Goal: Register for event/course

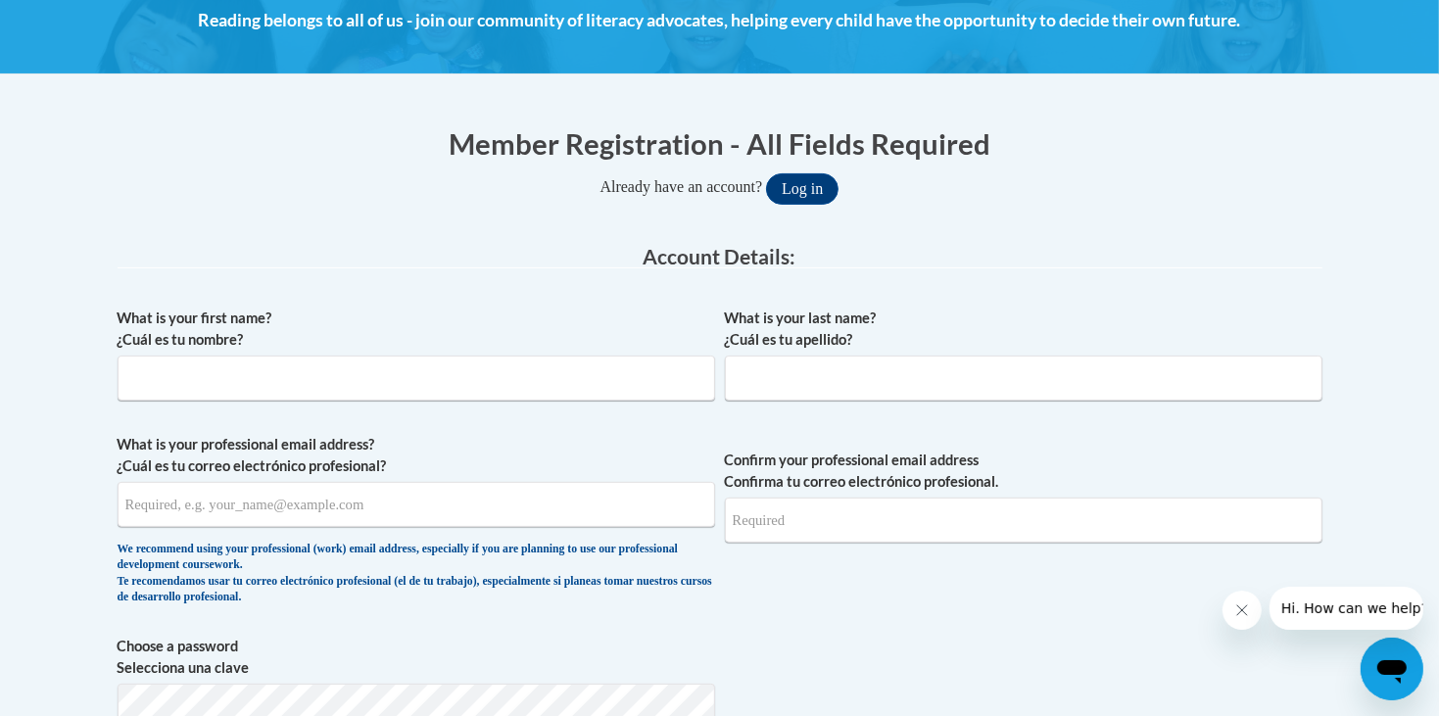
scroll to position [300, 0]
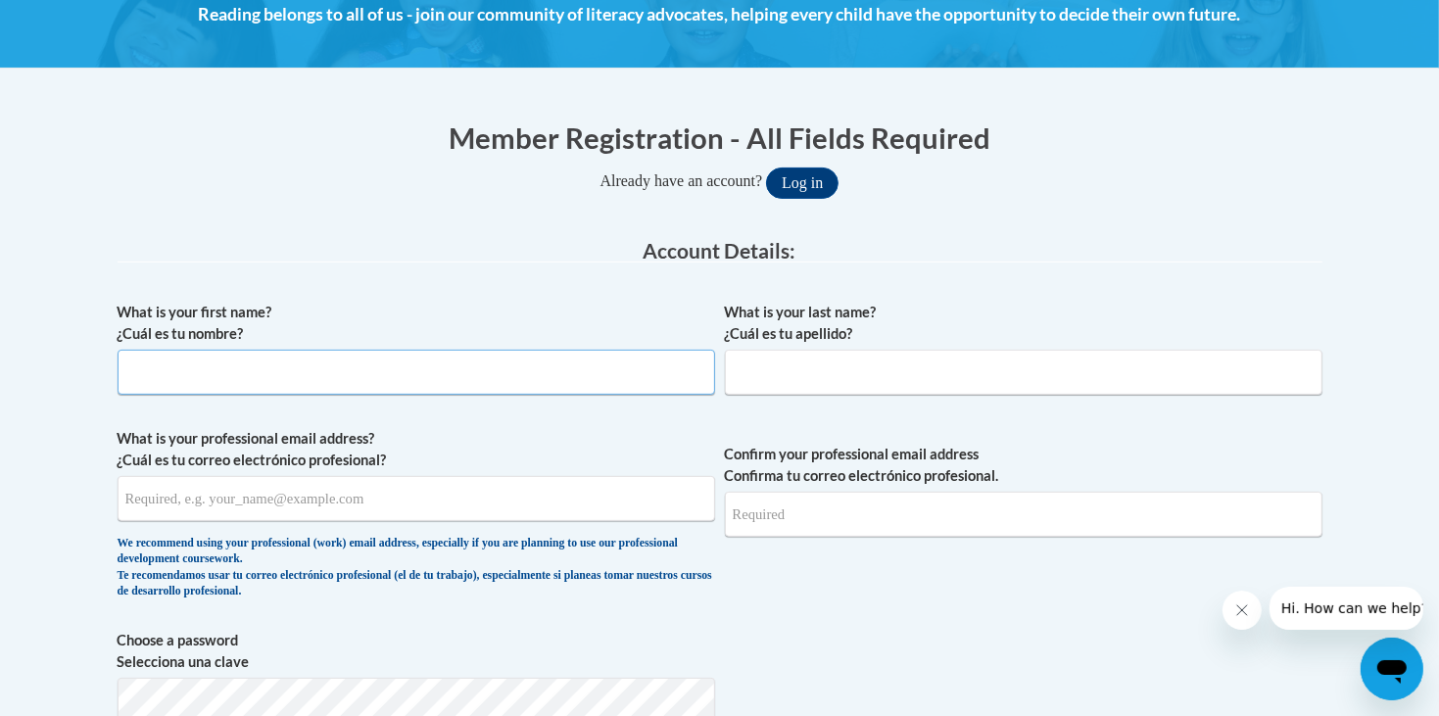
click at [650, 366] on input "What is your first name? ¿Cuál es tu nombre?" at bounding box center [416, 372] width 597 height 45
type input "maddie"
click at [878, 362] on input "What is your last name? ¿Cuál es tu apellido?" at bounding box center [1023, 372] width 597 height 45
type input "[PERSON_NAME]"
click at [399, 504] on input "What is your professional email address? ¿Cuál es tu correo electrónico profesi…" at bounding box center [416, 498] width 597 height 45
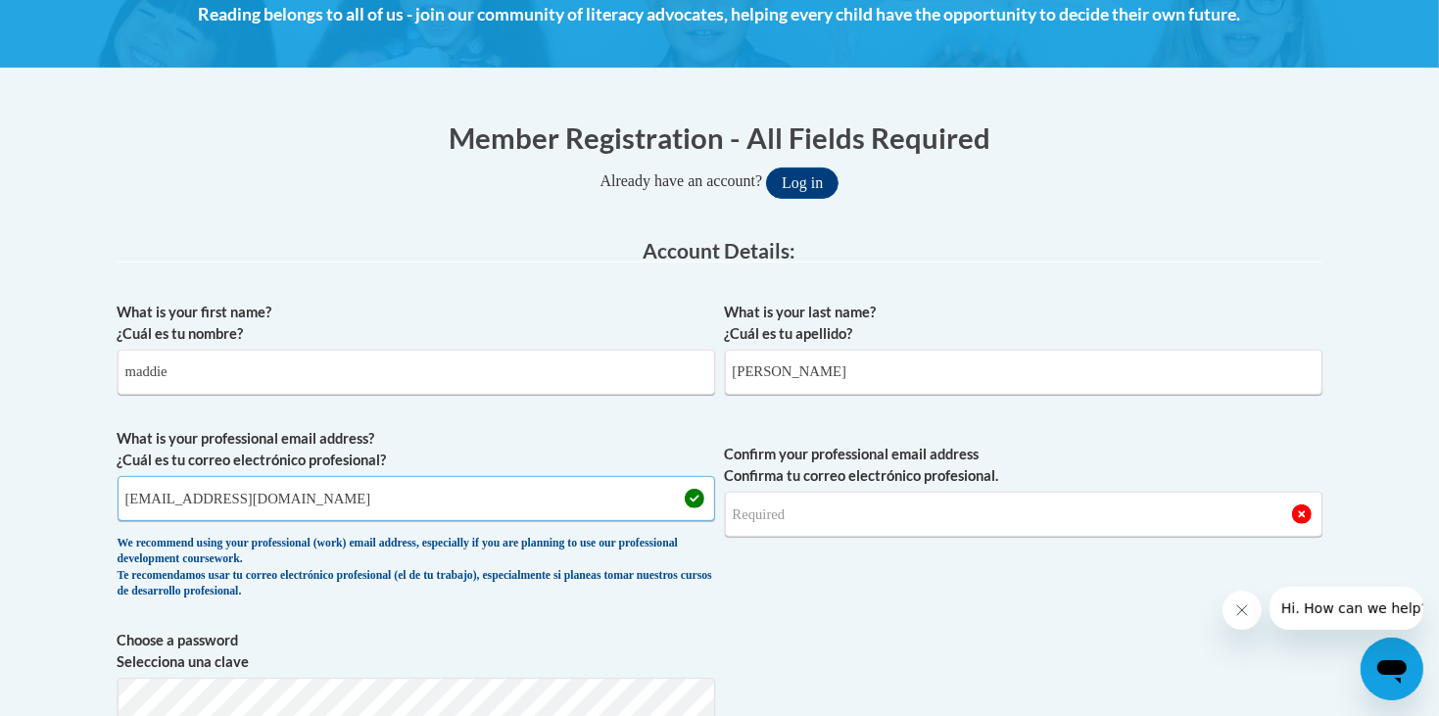
type input "[EMAIL_ADDRESS][DOMAIN_NAME]"
click at [794, 510] on input "Confirm your professional email address Confirma tu correo electrónico profesio…" at bounding box center [1023, 514] width 597 height 45
type input "m"
click at [366, 491] on input "madisoncoulter0@icloud.com" at bounding box center [416, 498] width 597 height 45
drag, startPoint x: 468, startPoint y: 492, endPoint x: 110, endPoint y: 466, distance: 359.3
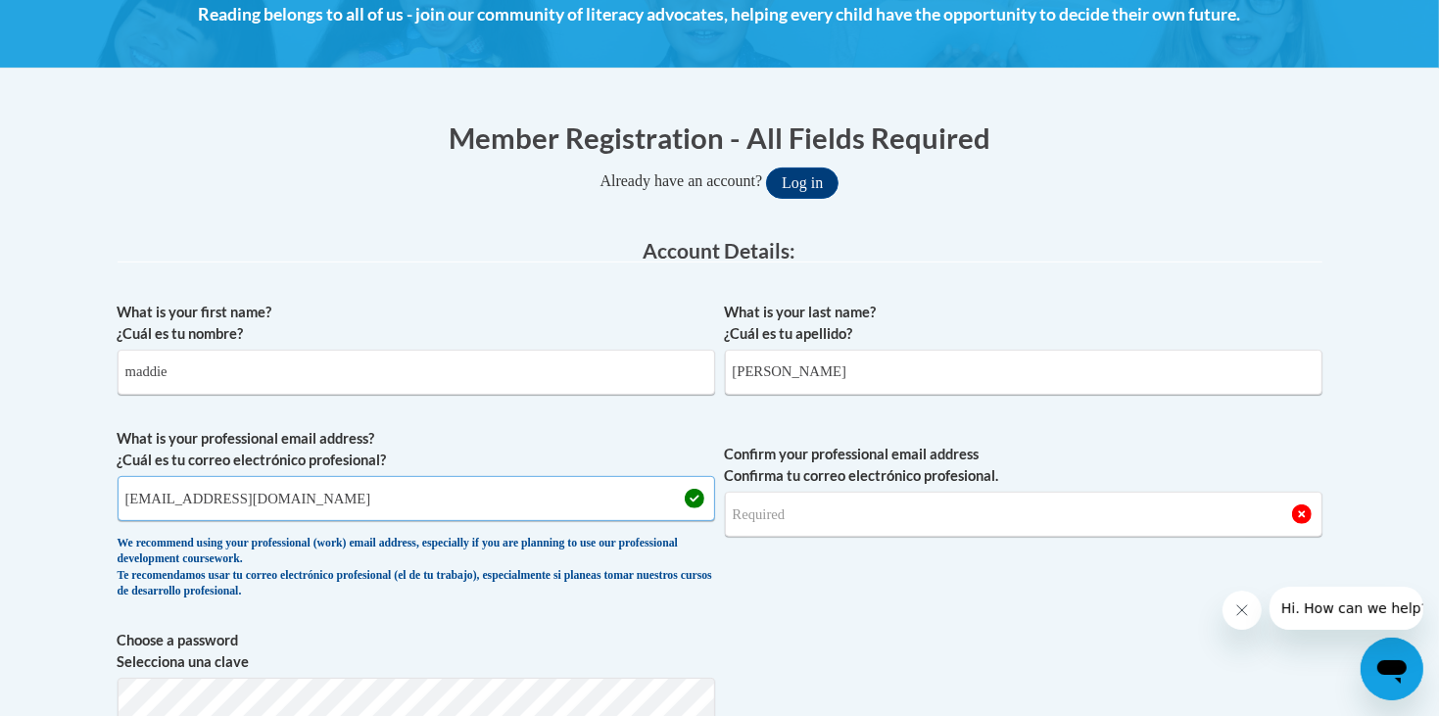
type input "mc74460@students.pickenscountyschools.org"
click at [806, 509] on input "Confirm your professional email address Confirma tu correo electrónico profesio…" at bounding box center [1023, 514] width 597 height 45
click at [792, 510] on input "Confirm your professional email address Confirma tu correo electrónico profesio…" at bounding box center [1023, 514] width 597 height 45
click at [744, 518] on input "Confirm your professional email address Confirma tu correo electrónico profesio…" at bounding box center [1023, 514] width 597 height 45
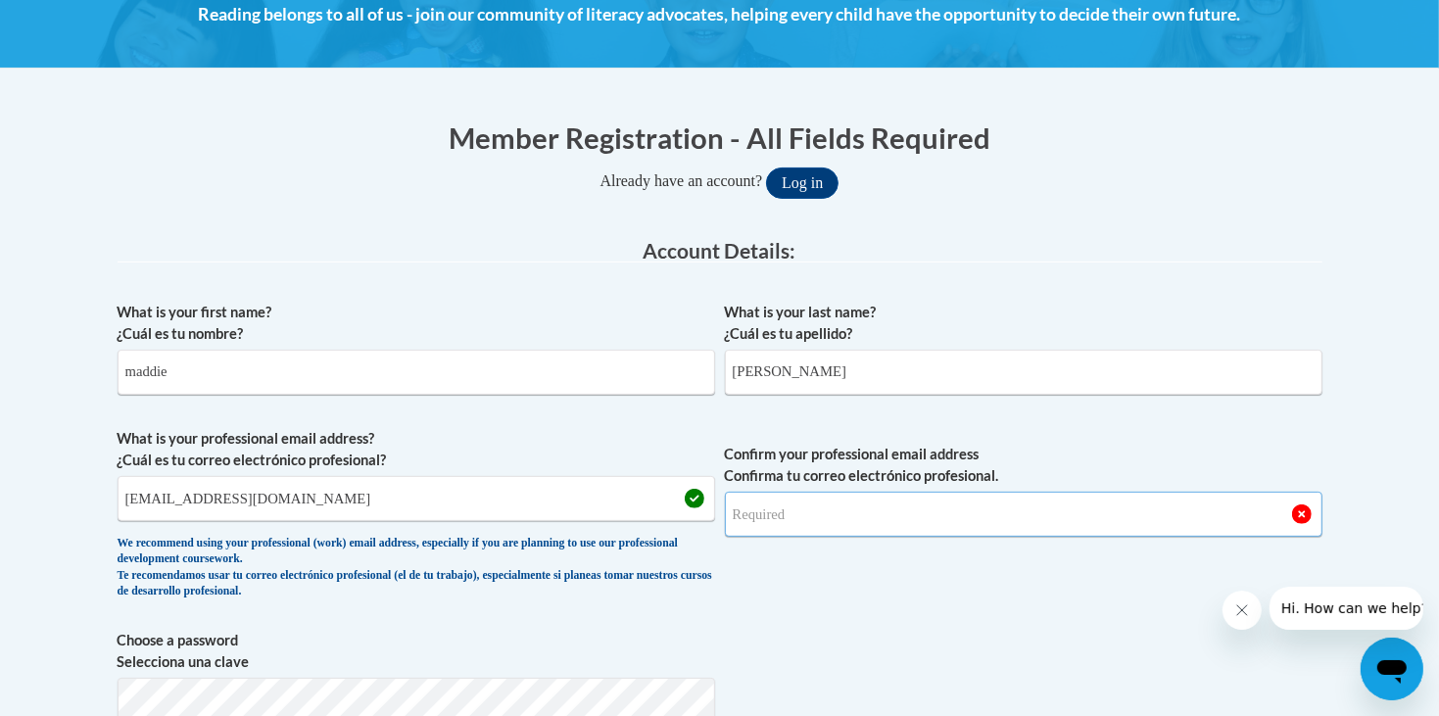
click at [744, 518] on input "Confirm your professional email address Confirma tu correo electrónico profesio…" at bounding box center [1023, 514] width 597 height 45
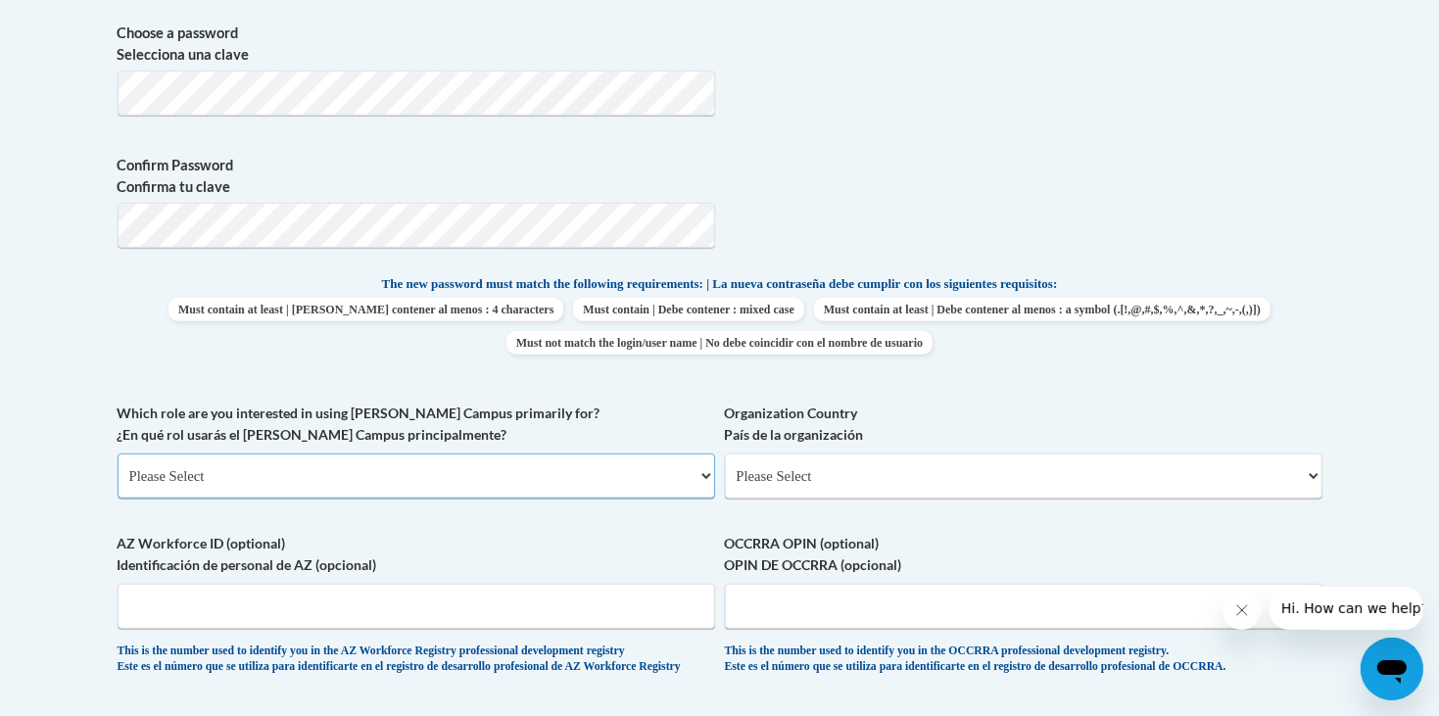
click at [508, 453] on select "Please Select College/University | Colegio/Universidad Community/Nonprofit Part…" at bounding box center [416, 475] width 597 height 45
select select "fbf2d438-af2f-41f8-98f1-81c410e29de3"
click at [118, 453] on select "Please Select College/University | Colegio/Universidad Community/Nonprofit Part…" at bounding box center [416, 475] width 597 height 45
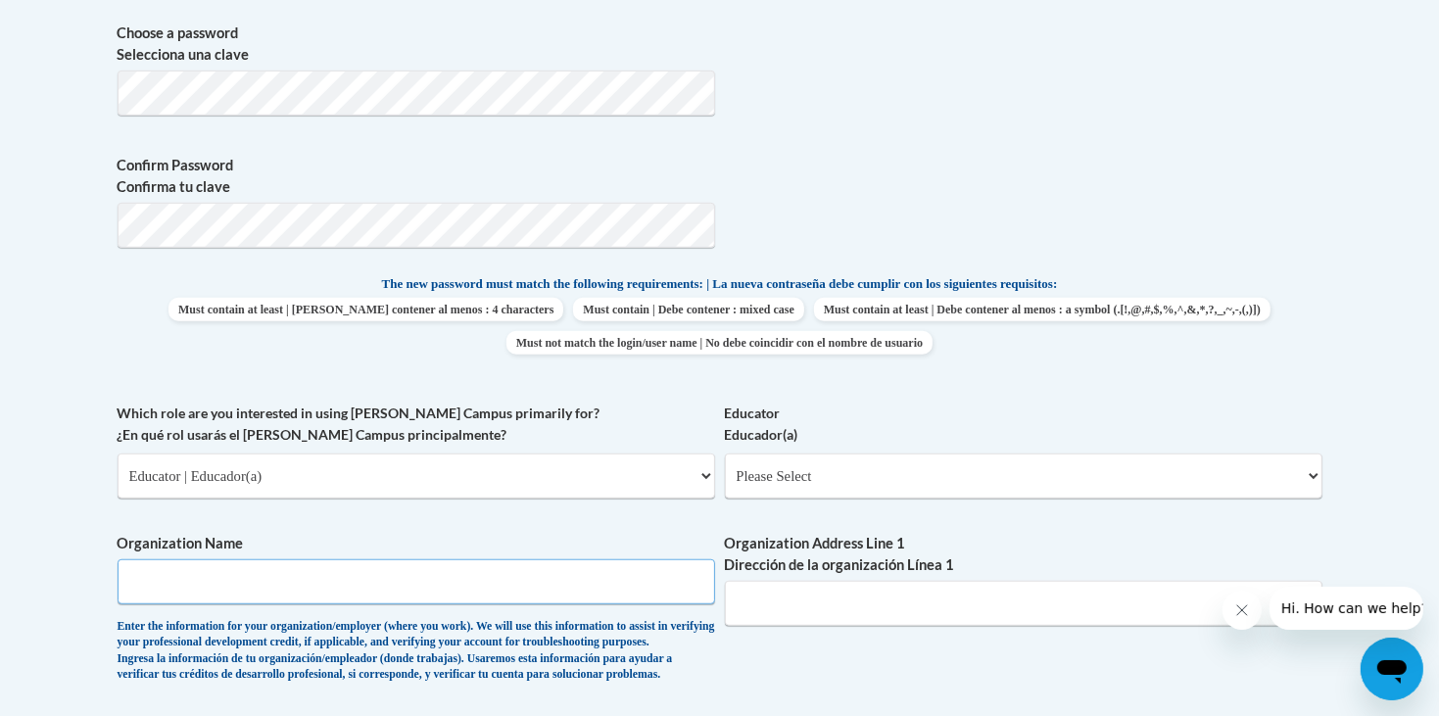
click at [226, 559] on input "Organization Name" at bounding box center [416, 581] width 597 height 45
click at [788, 453] on select "Please Select Early Learning/Daycare Teacher/Family Home Care Provider | Maestr…" at bounding box center [1023, 475] width 597 height 45
select select "8e40623d-54d0-45cd-9f92-5df65cd3f8cf"
click at [725, 453] on select "Please Select Early Learning/Daycare Teacher/Family Home Care Provider | Maestr…" at bounding box center [1023, 475] width 597 height 45
click at [588, 559] on input "Organization Name" at bounding box center [416, 581] width 597 height 45
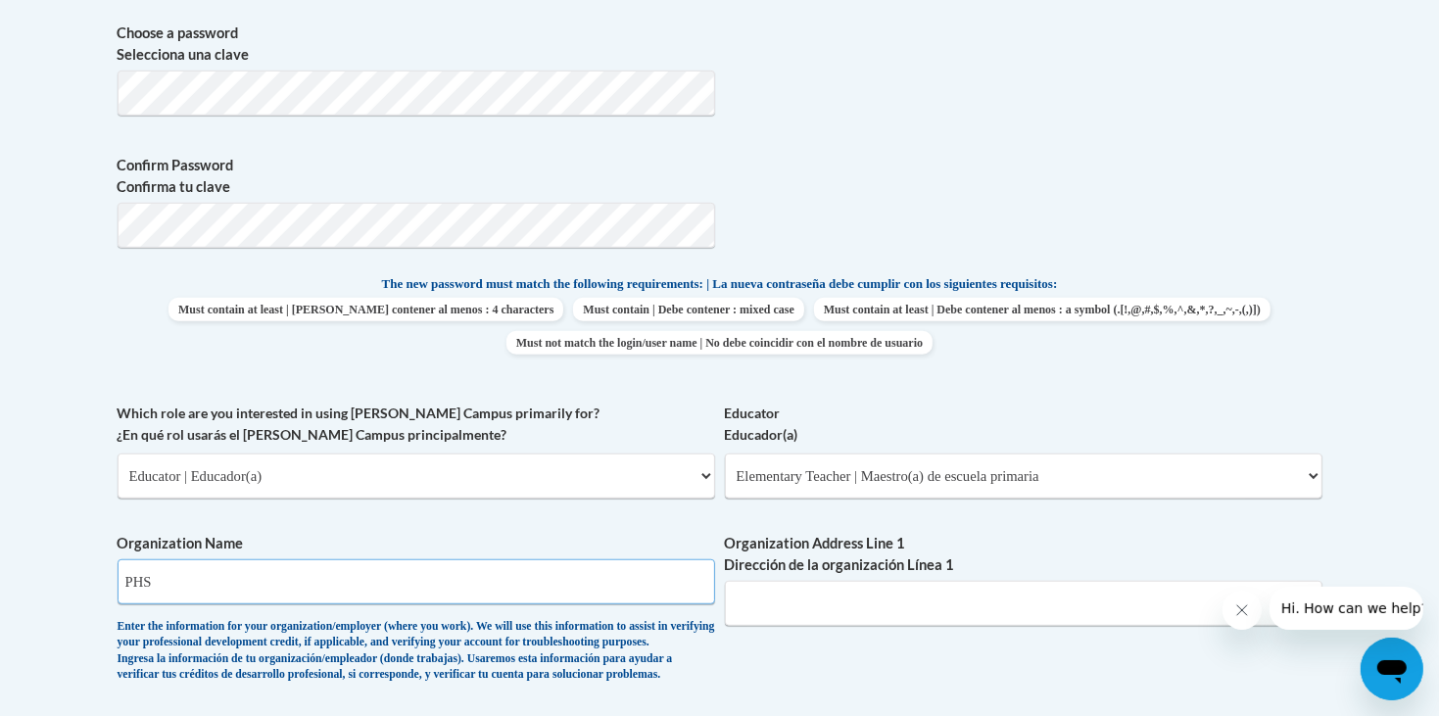
type input "PHS"
click at [801, 581] on input "Organization Address Line 1 Dirección de la organización Línea 1" at bounding box center [1023, 603] width 597 height 45
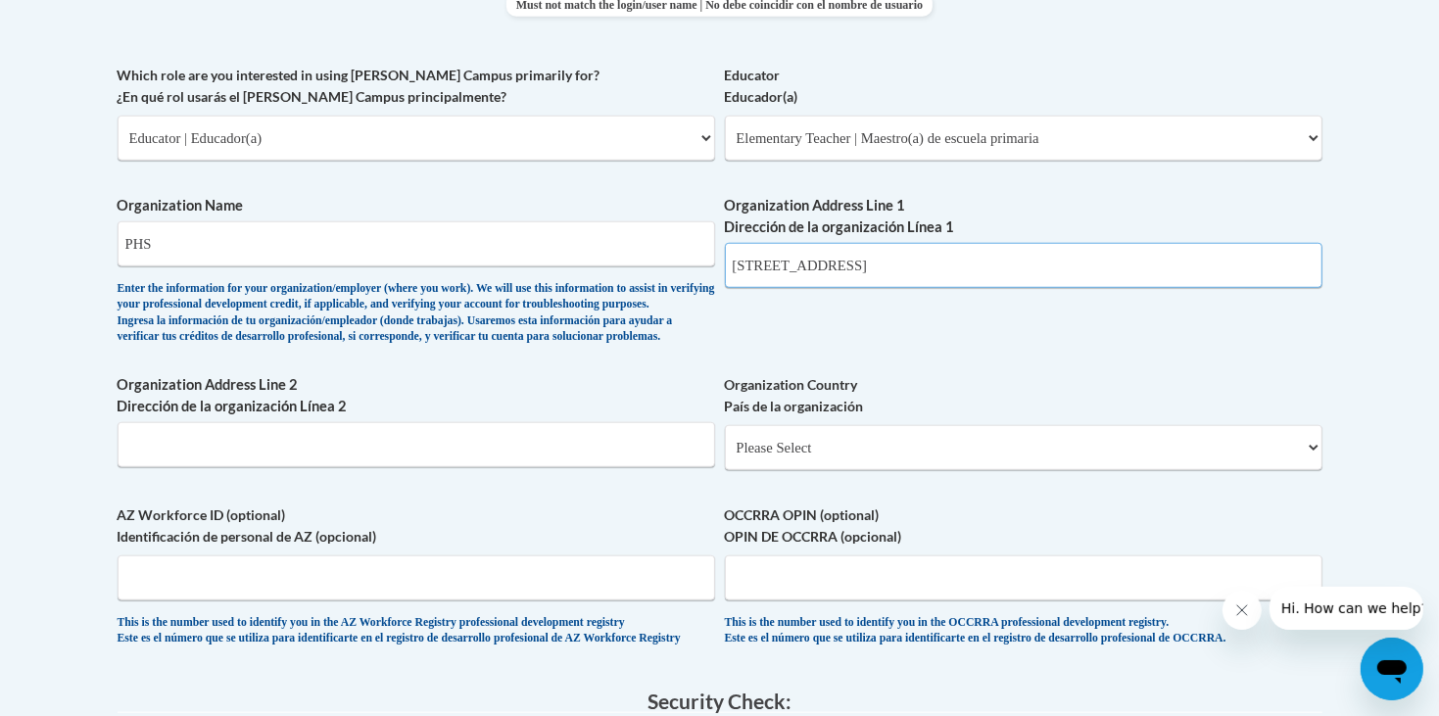
scroll to position [1254, 0]
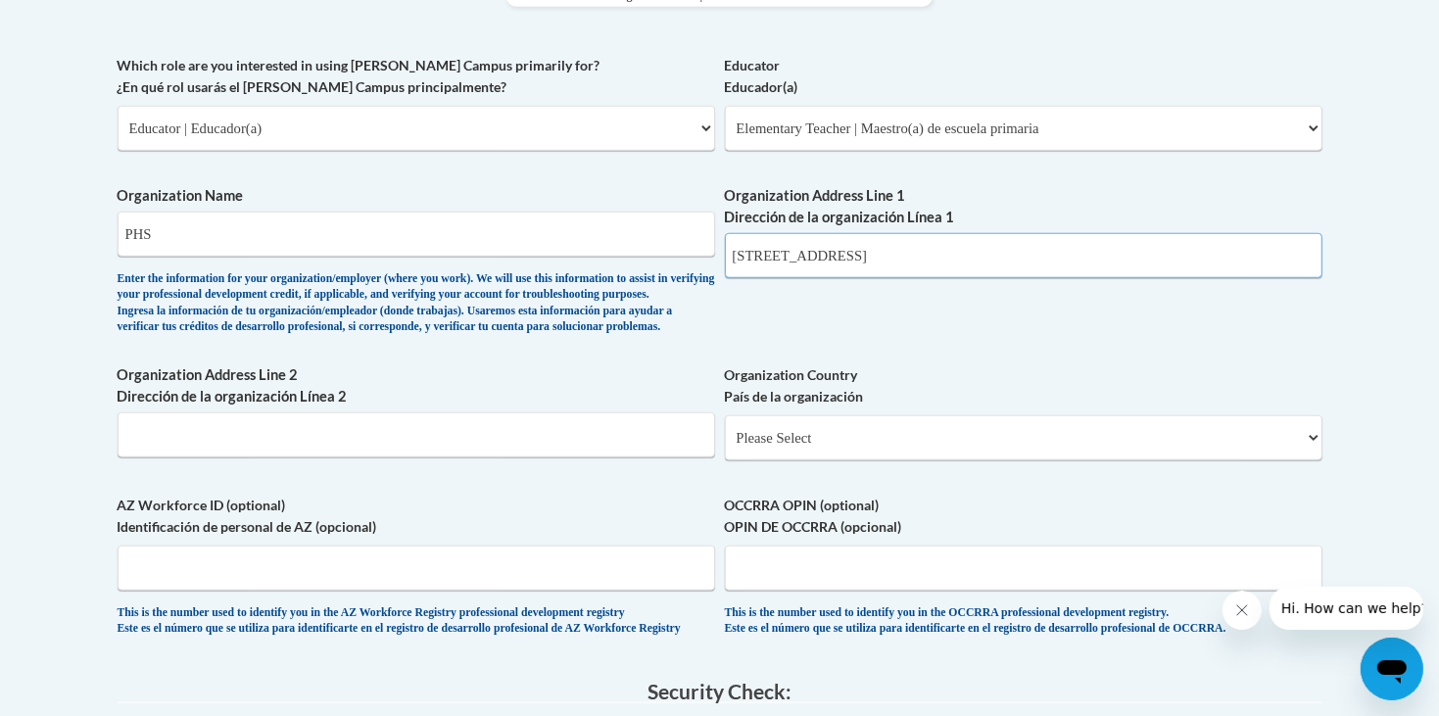
type input "500 dragon drive"
click at [834, 415] on select "Please Select United States | Estados Unidos Outside of the United States | Fue…" at bounding box center [1023, 437] width 597 height 45
select select "ad49bcad-a171-4b2e-b99c-48b446064914"
click at [725, 415] on select "Please Select United States | Estados Unidos Outside of the United States | Fue…" at bounding box center [1023, 437] width 597 height 45
select select
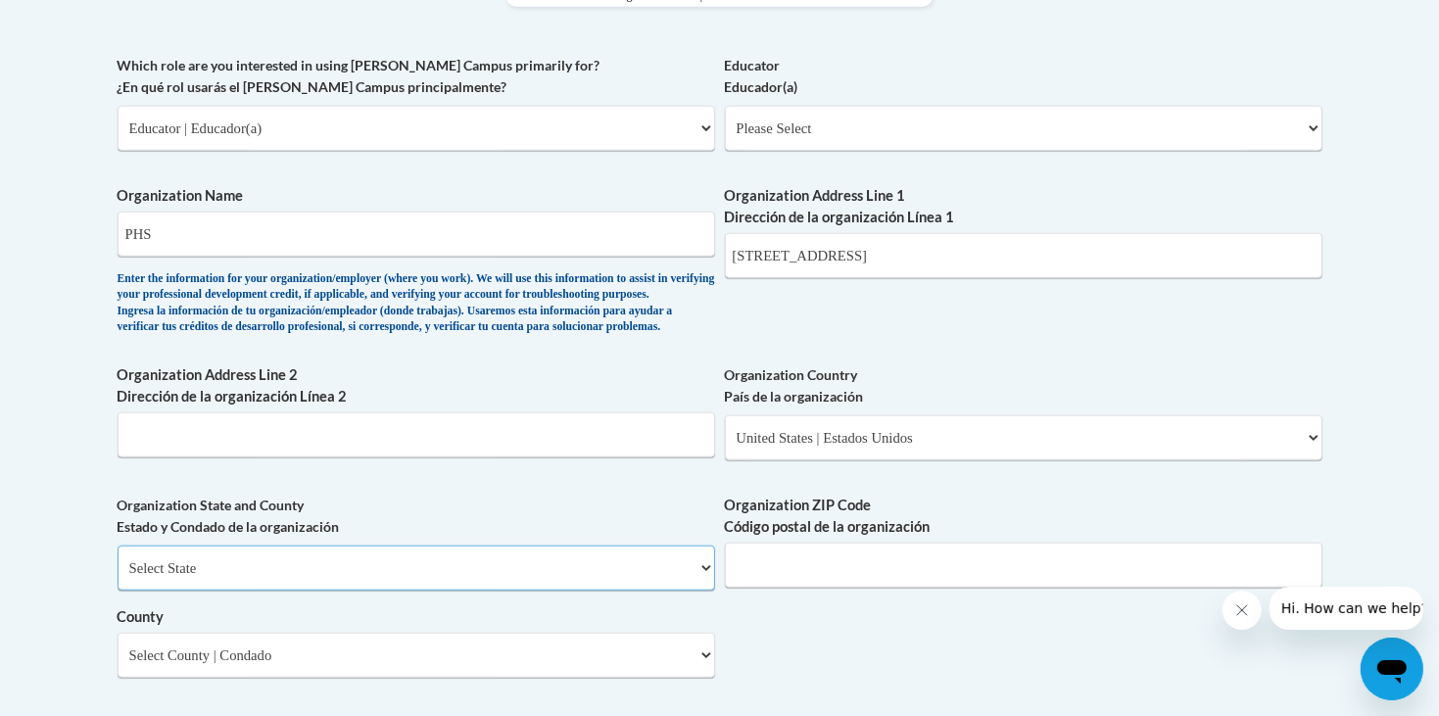
click at [552, 545] on select "Select State Alabama Alaska Arizona Arkansas California Colorado Connecticut De…" at bounding box center [416, 567] width 597 height 45
select select "Georgia"
click at [118, 545] on select "Select State Alabama Alaska Arizona Arkansas California Colorado Connecticut De…" at bounding box center [416, 567] width 597 height 45
click at [200, 633] on select "Select County Appling Atkinson Bacon Baker Baldwin Banks Barrow Bartow Ben Hill…" at bounding box center [416, 655] width 597 height 45
click at [118, 633] on select "Select County Appling Atkinson Bacon Baker Baldwin Banks Barrow Bartow Ben Hill…" at bounding box center [416, 655] width 597 height 45
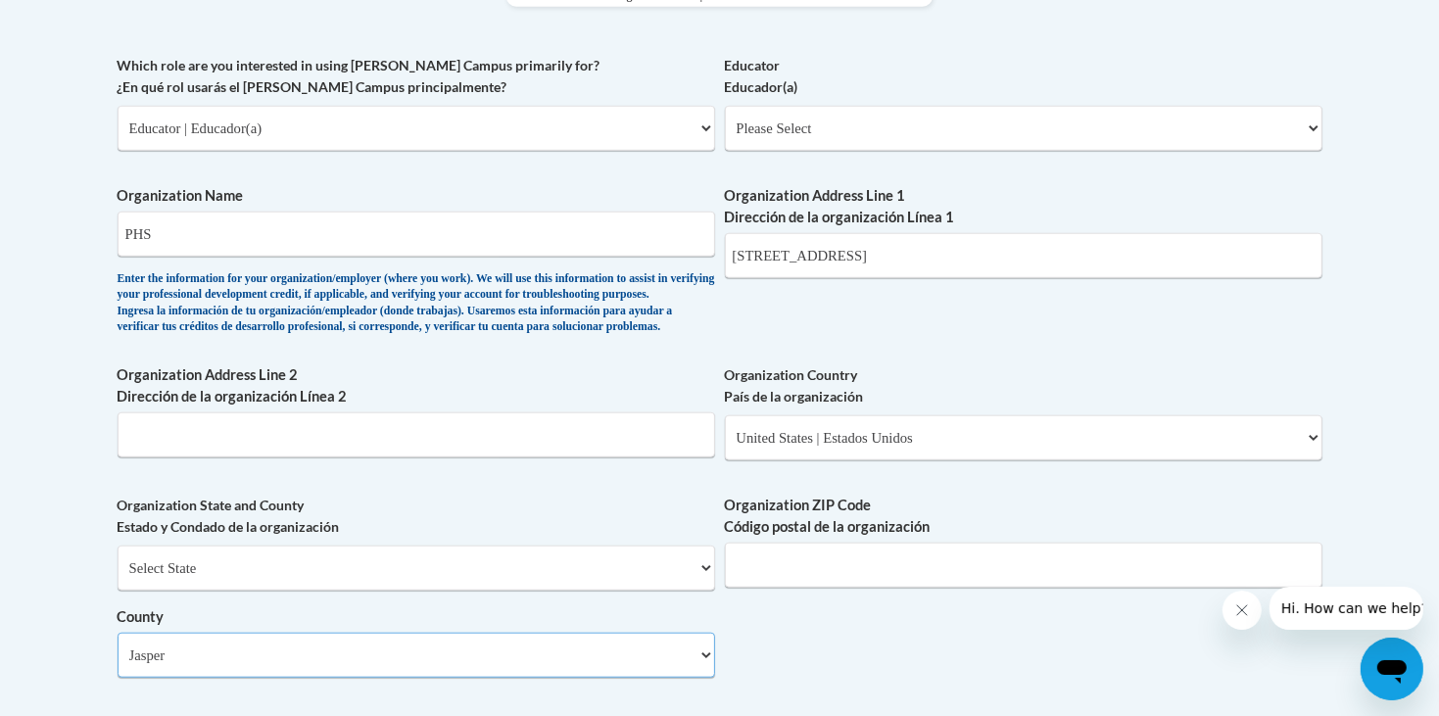
click at [188, 633] on select "Select County Appling Atkinson Bacon Baker Baldwin Banks Barrow Bartow Ben Hill…" at bounding box center [416, 655] width 597 height 45
select select "Pickens"
click at [118, 633] on select "Select County Appling Atkinson Bacon Baker Baldwin Banks Barrow Bartow Ben Hill…" at bounding box center [416, 655] width 597 height 45
click at [821, 543] on input "Organization ZIP Code Código postal de la organización" at bounding box center [1023, 565] width 597 height 45
type input "30143"
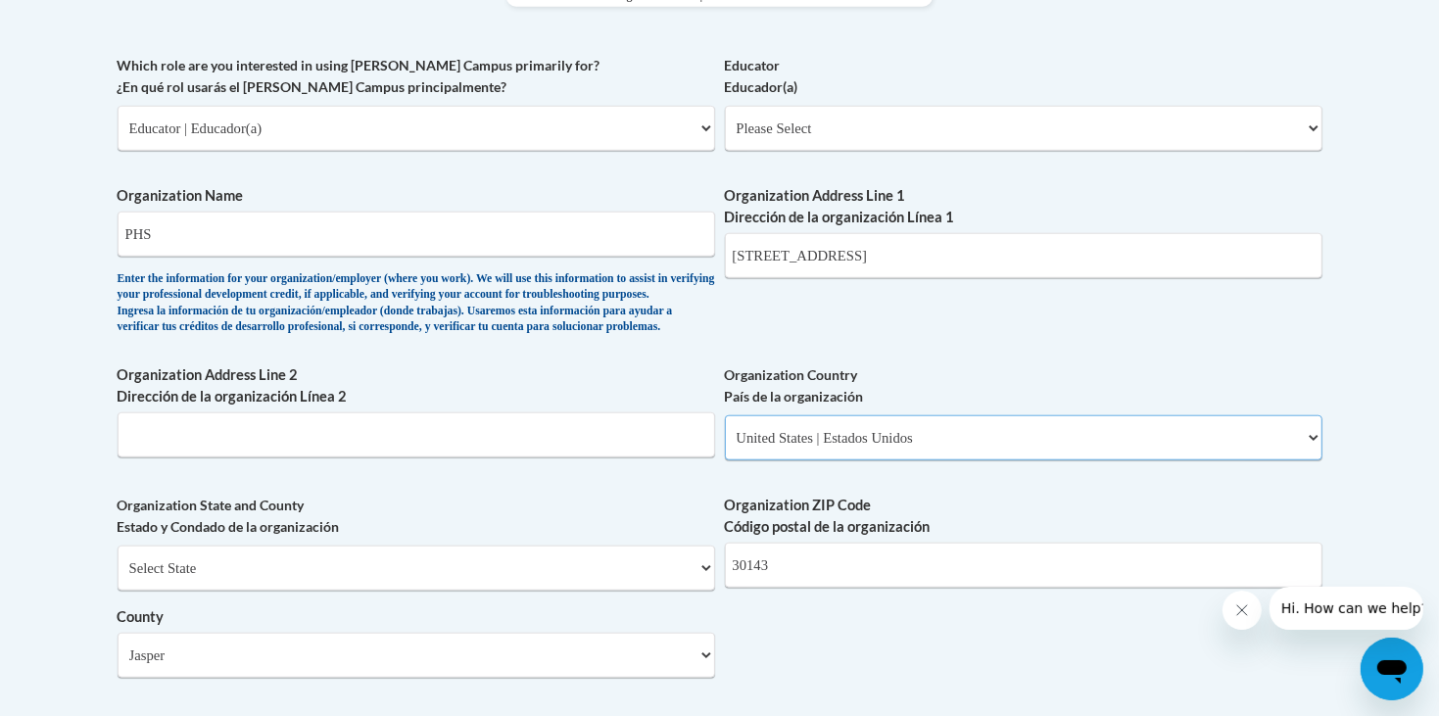
click at [781, 415] on select "Please Select United States | Estados Unidos Outside of the United States | Fue…" at bounding box center [1023, 437] width 597 height 45
click at [532, 271] on div "What is your first name? ¿Cuál es tu nombre? maddie What is your last name? ¿Cu…" at bounding box center [720, 106] width 1205 height 1538
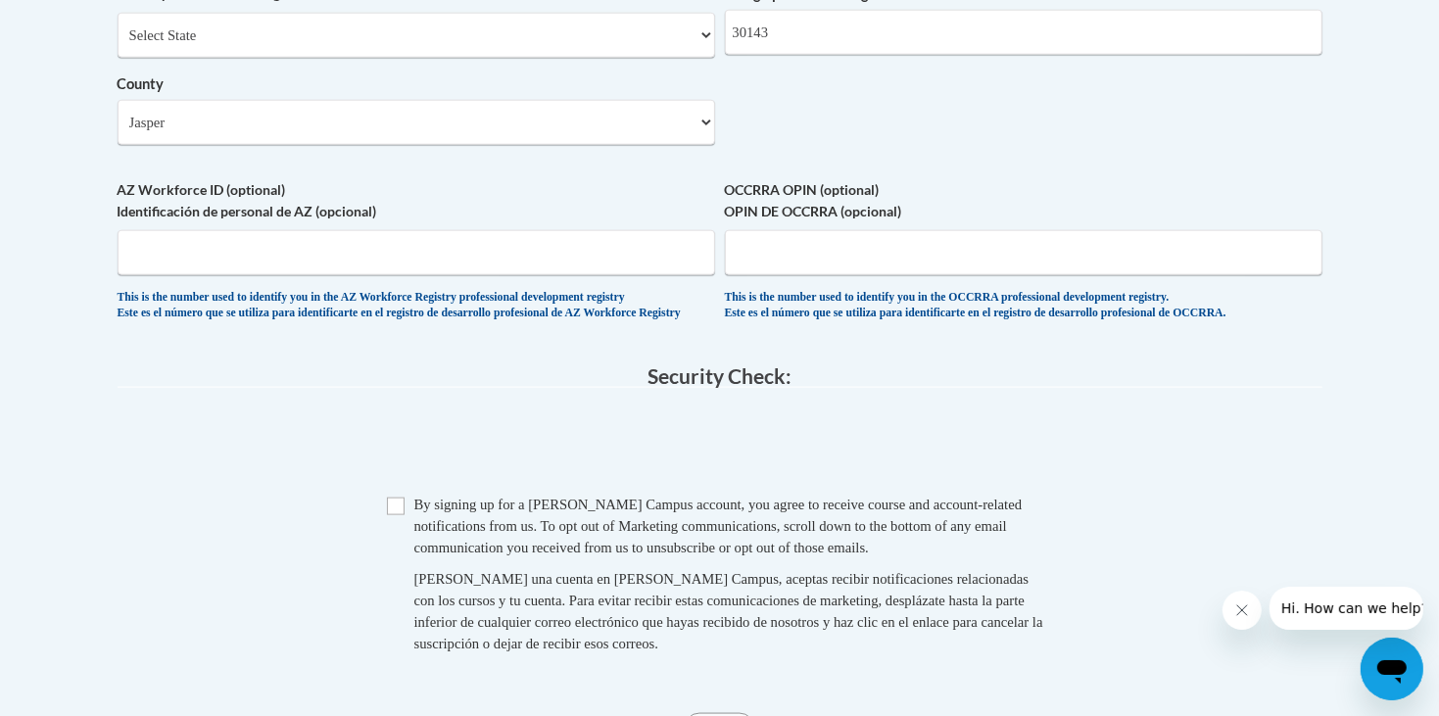
scroll to position [1789, 0]
click at [402, 496] on input "Checkbox" at bounding box center [396, 505] width 18 height 18
checkbox input "true"
click at [727, 715] on span "Submit" at bounding box center [719, 725] width 71 height 16
click at [723, 715] on span "Submit" at bounding box center [719, 725] width 71 height 16
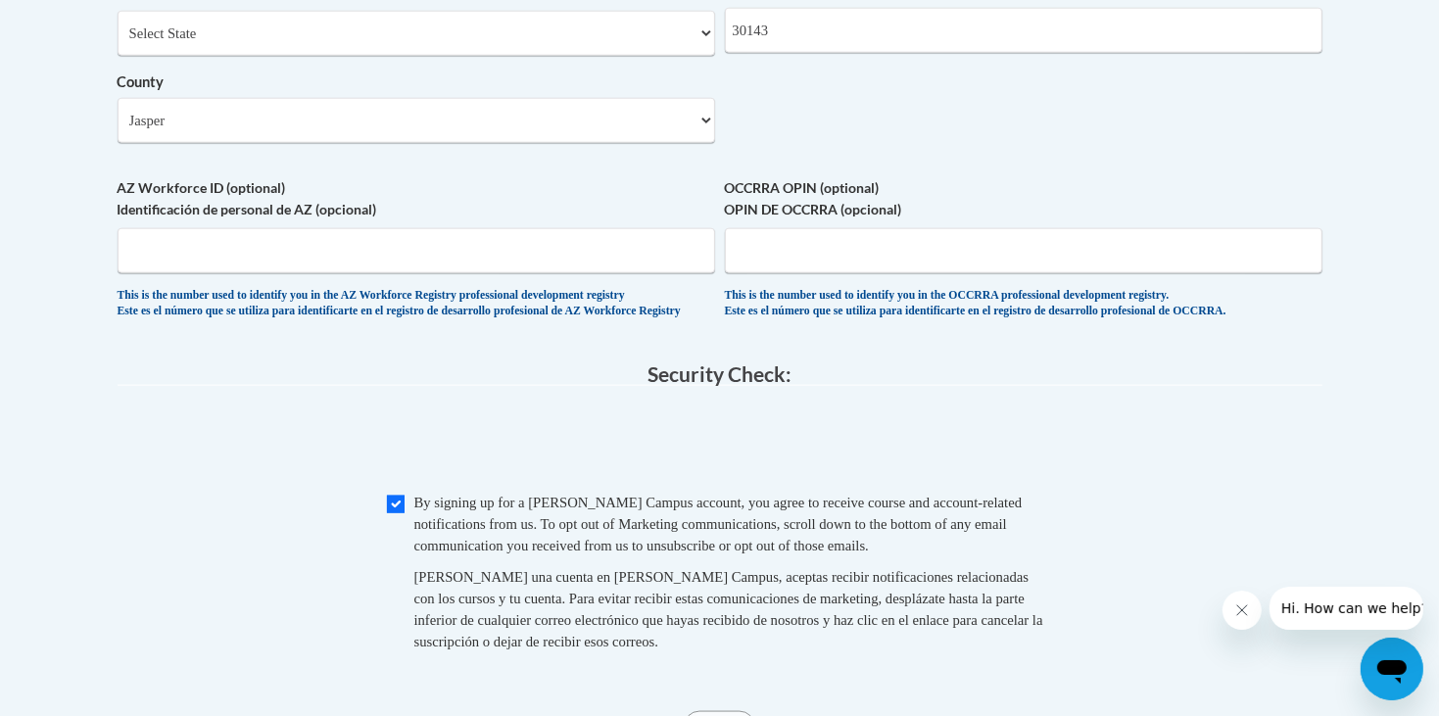
click at [1235, 610] on icon "Close message from company" at bounding box center [1241, 609] width 16 height 16
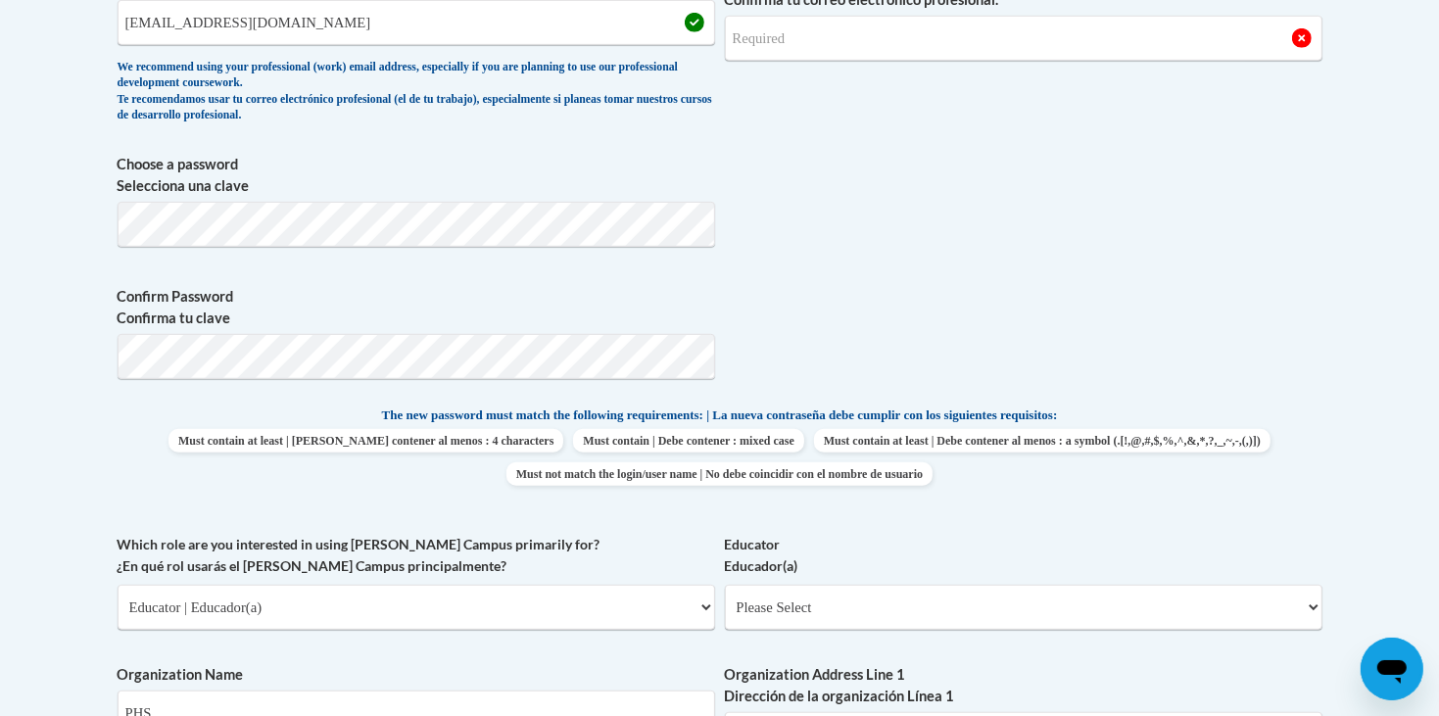
scroll to position [646, 0]
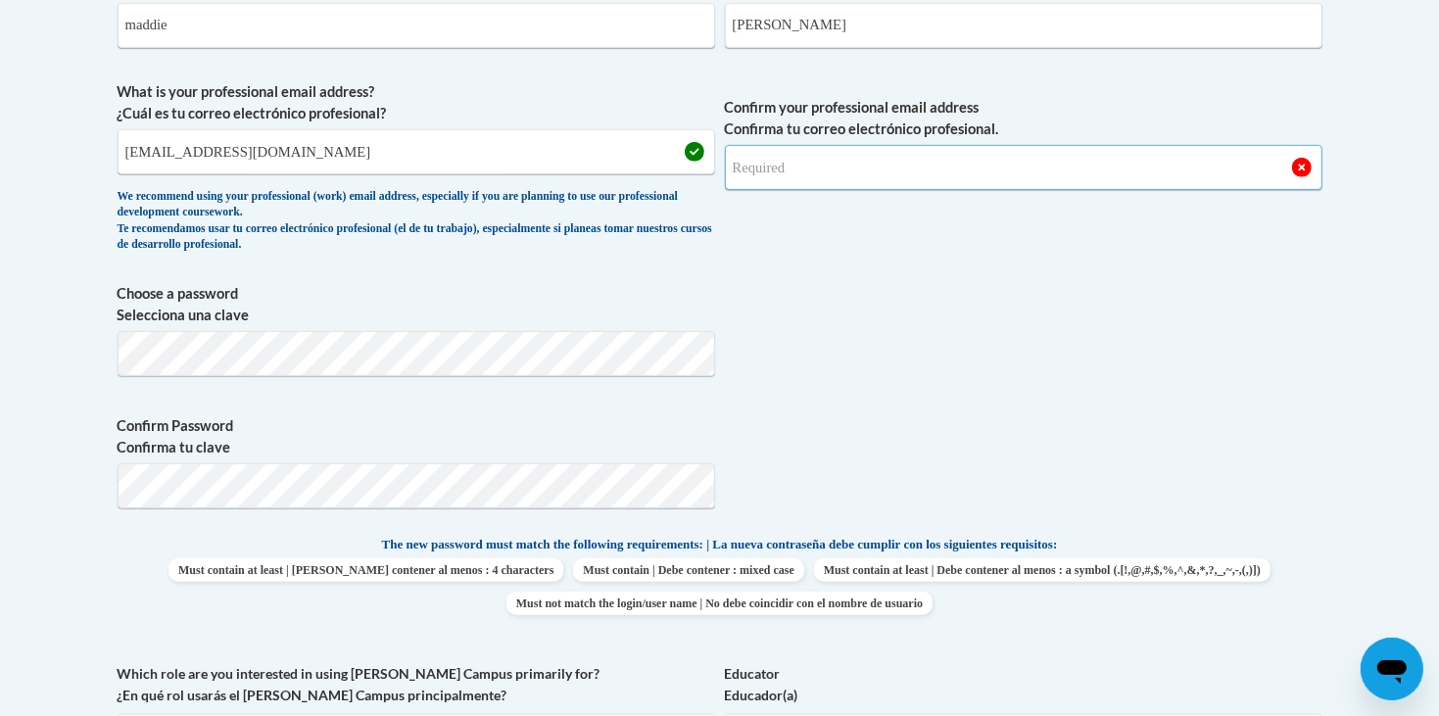
click at [801, 176] on input "Confirm your professional email address Confirma tu correo electrónico profesio…" at bounding box center [1023, 167] width 597 height 45
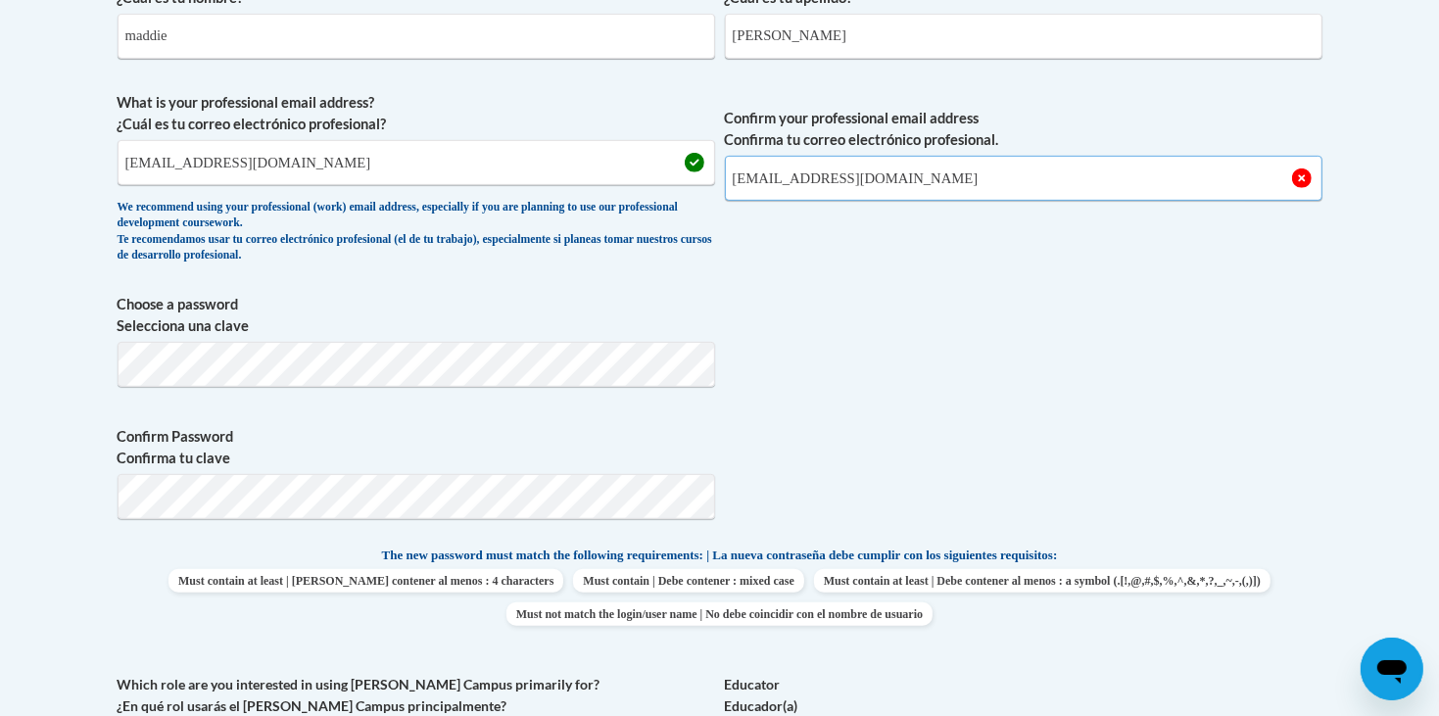
scroll to position [638, 0]
type input "mc74460@students.pickenscountyschools.org"
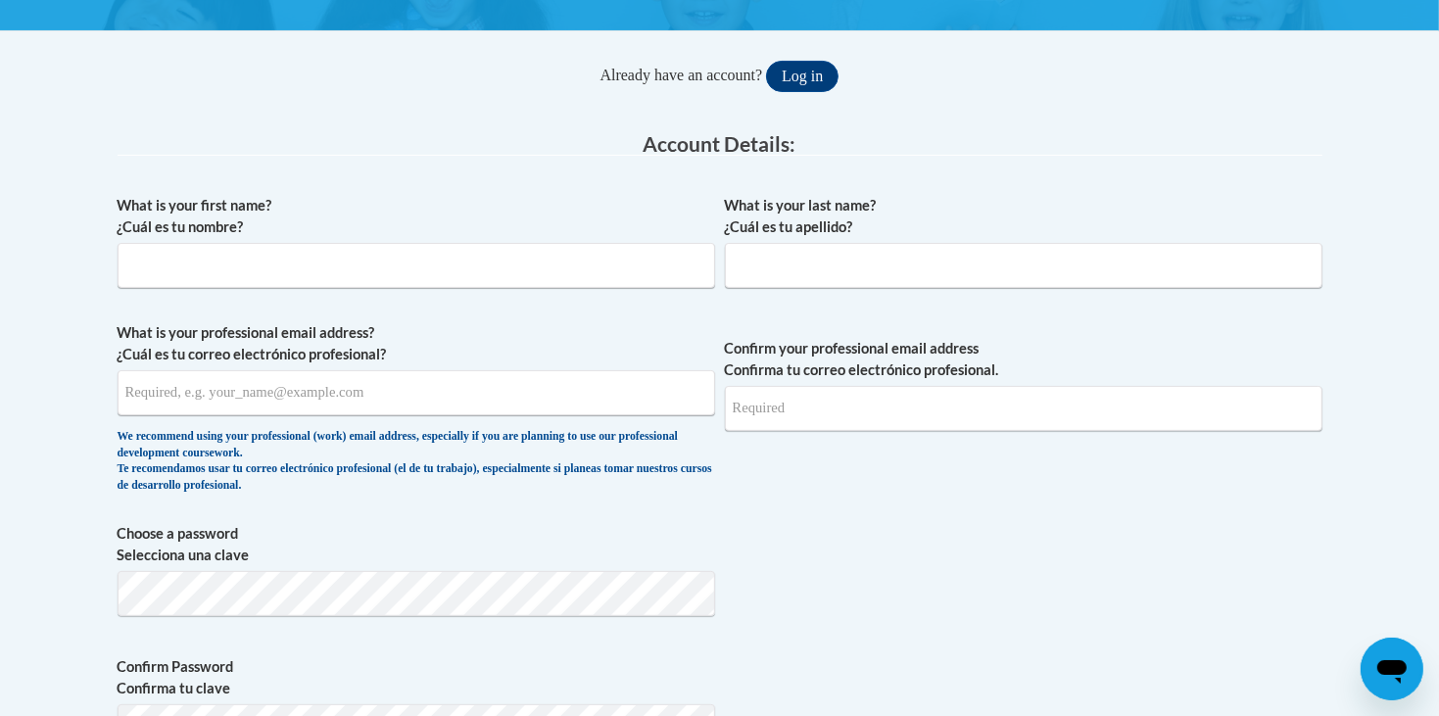
scroll to position [300, 0]
type input "[EMAIL_ADDRESS][DOMAIN_NAME]"
click at [540, 260] on input "What is your first name? ¿Cuál es tu nombre?" at bounding box center [416, 266] width 597 height 45
type input "f"
type input "madison"
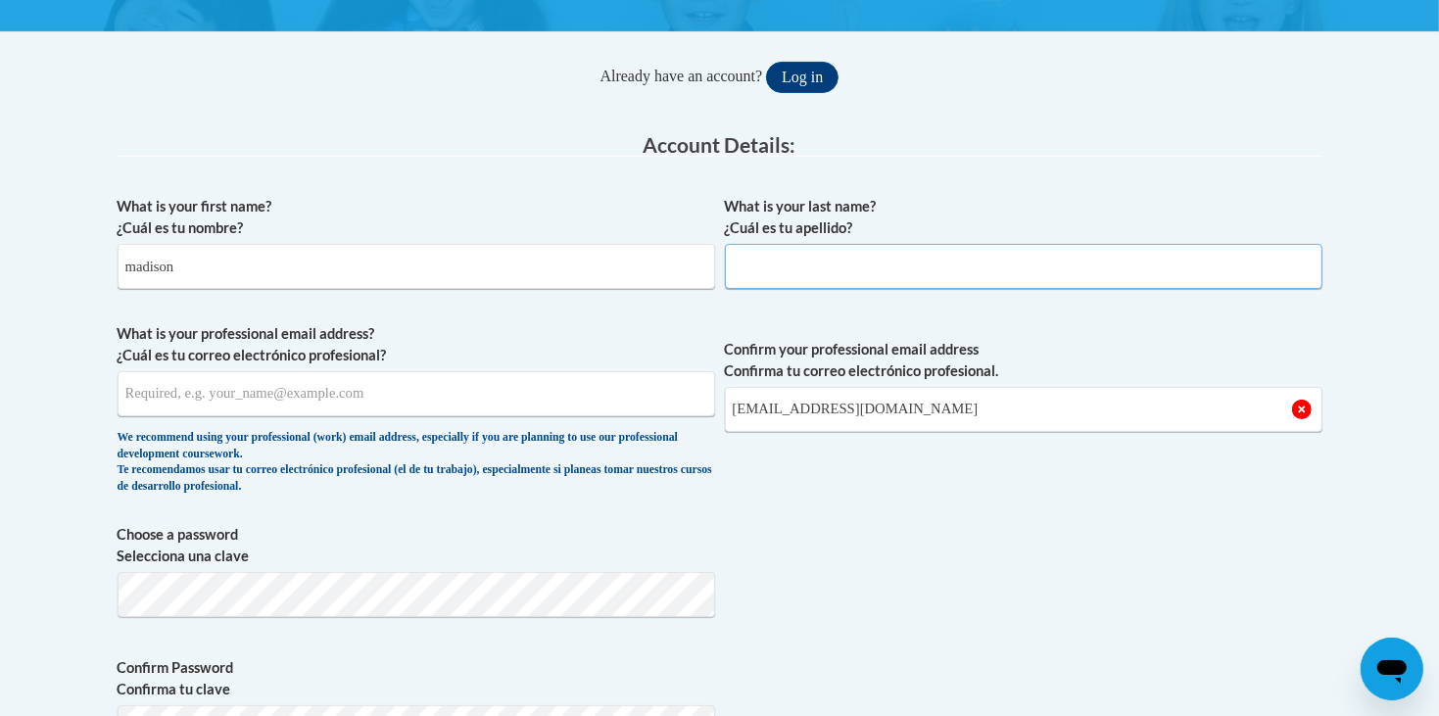
click at [861, 270] on input "What is your last name? ¿Cuál es tu apellido?" at bounding box center [1023, 266] width 597 height 45
type input "[PERSON_NAME]"
click at [398, 385] on input "What is your professional email address? ¿Cuál es tu correo electrónico profesi…" at bounding box center [416, 393] width 597 height 45
paste input "[EMAIL_ADDRESS][DOMAIN_NAME]"
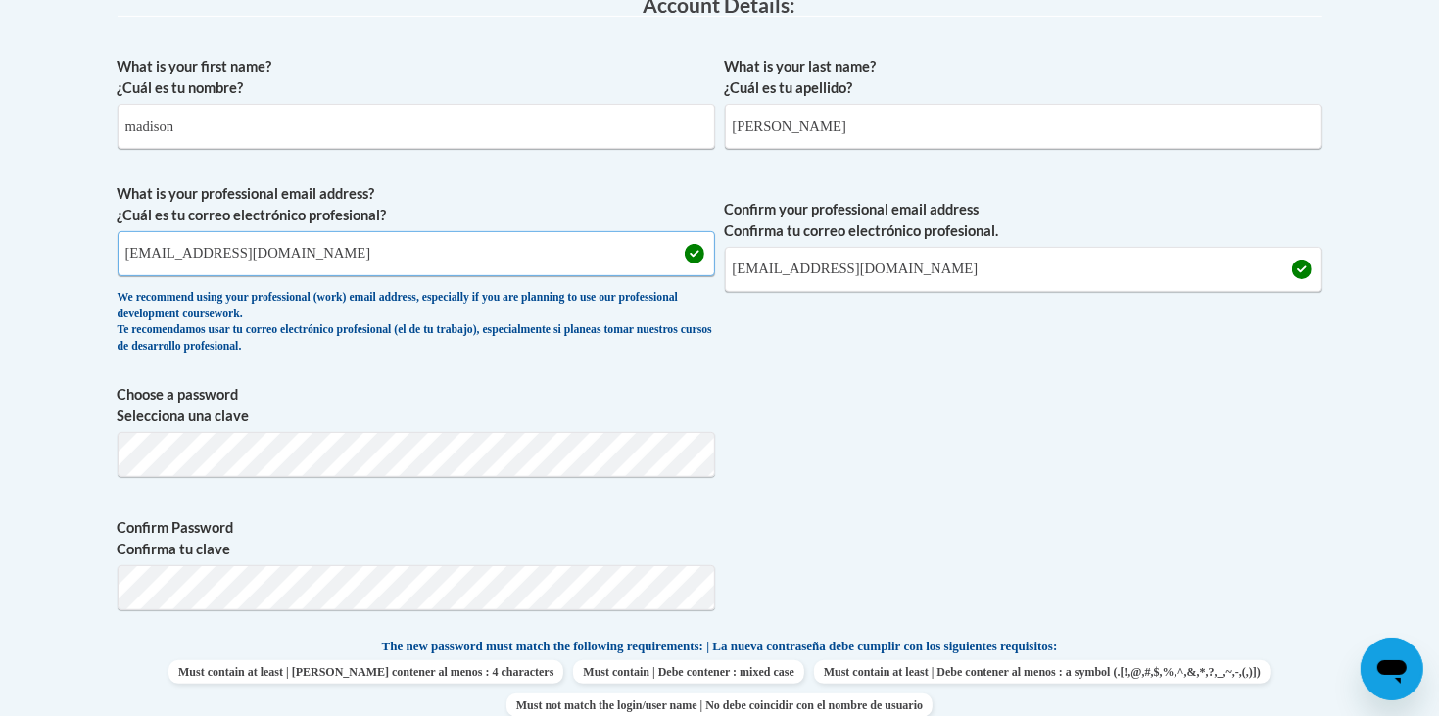
scroll to position [442, 0]
type input "[EMAIL_ADDRESS][DOMAIN_NAME]"
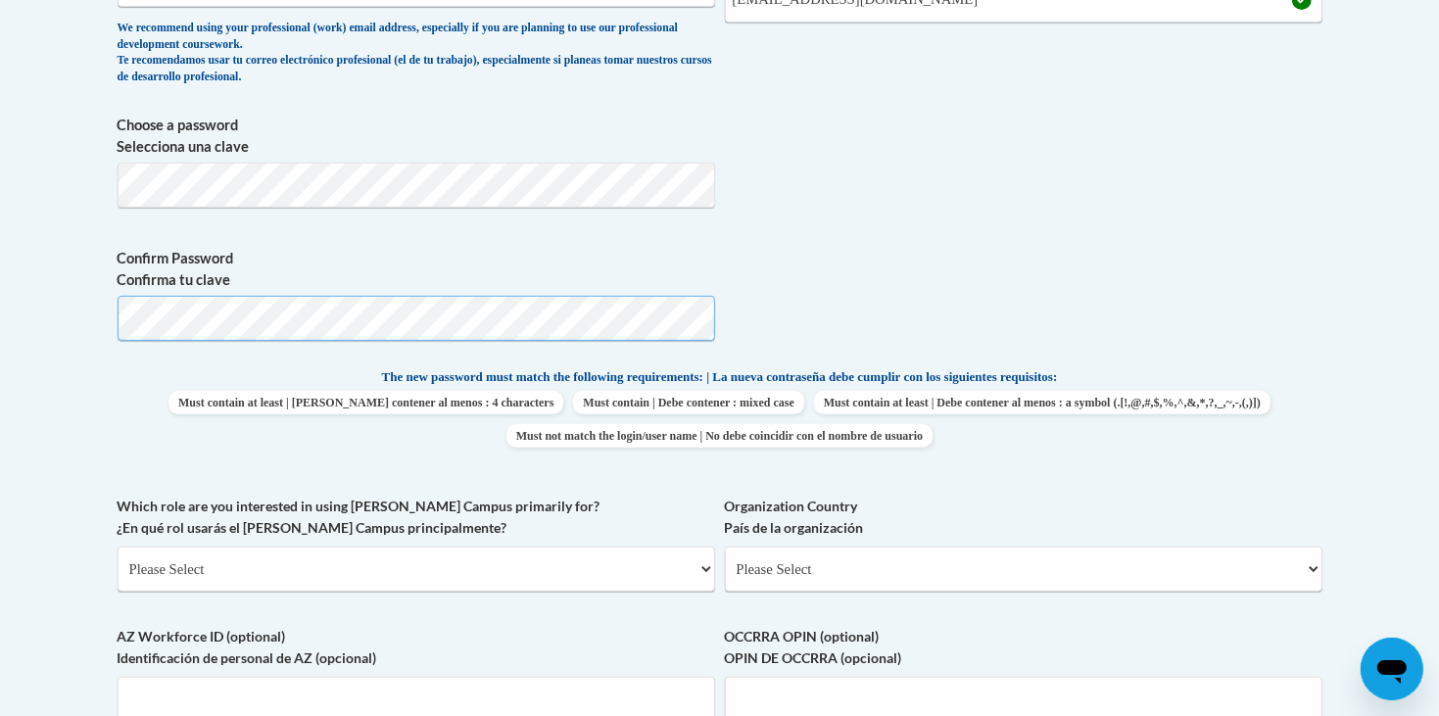
scroll to position [714, 0]
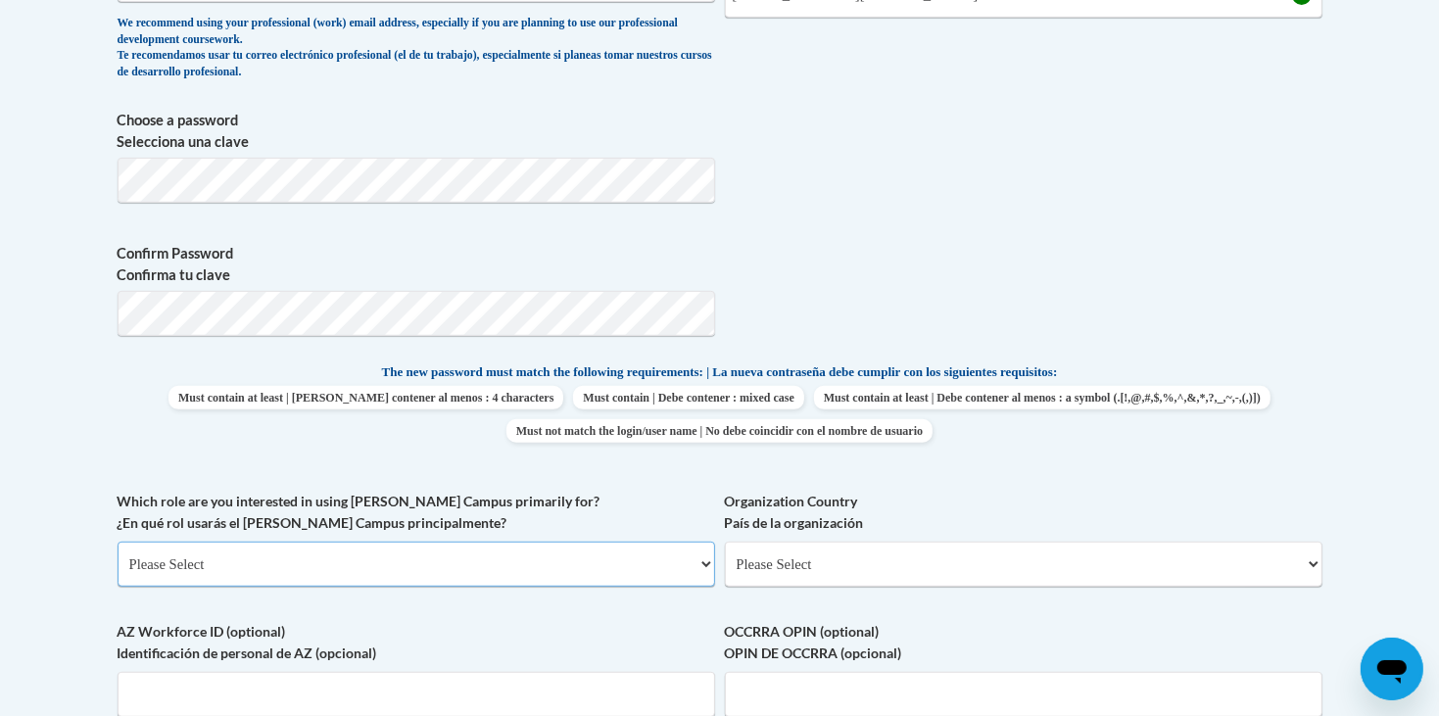
click at [623, 542] on select "Please Select College/University | Colegio/Universidad Community/Nonprofit Part…" at bounding box center [416, 564] width 597 height 45
select select "fbf2d438-af2f-41f8-98f1-81c410e29de3"
click at [118, 542] on select "Please Select College/University | Colegio/Universidad Community/Nonprofit Part…" at bounding box center [416, 564] width 597 height 45
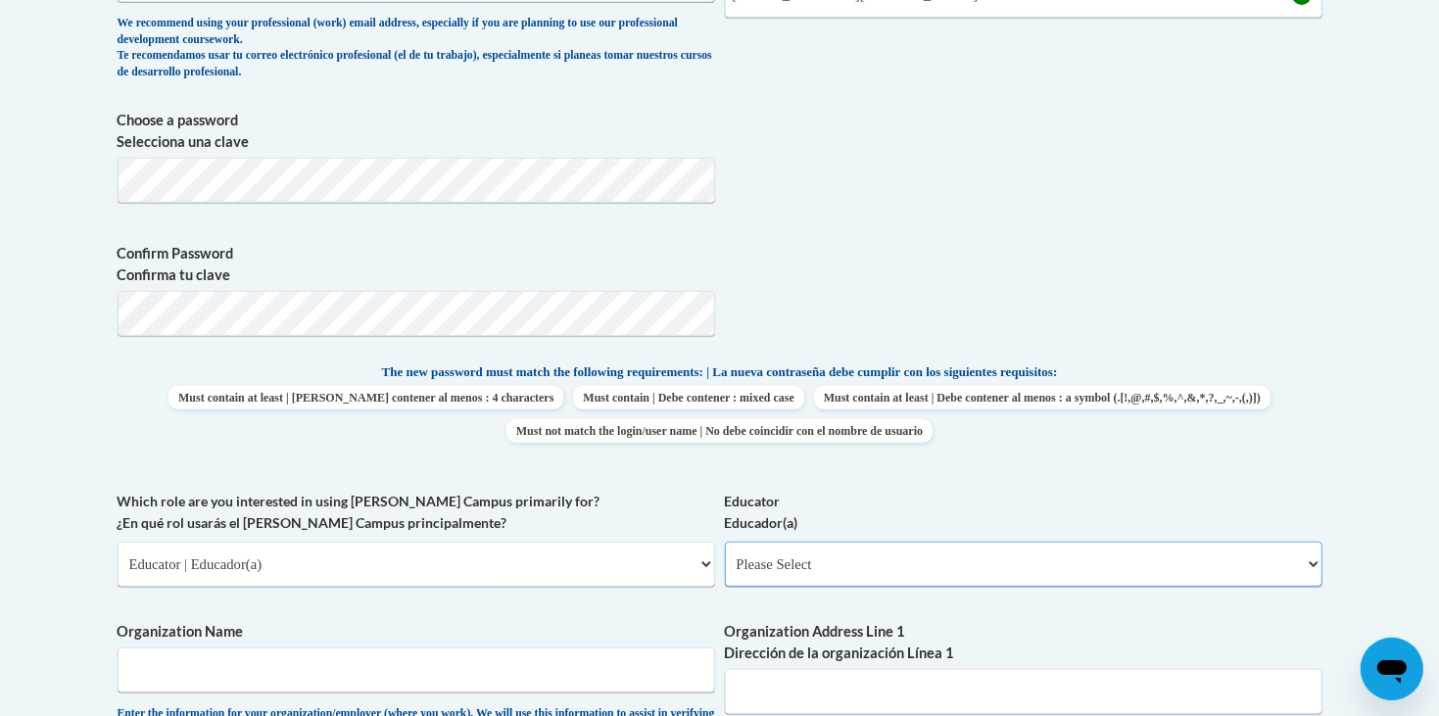
click at [774, 542] on select "Please Select Early Learning/Daycare Teacher/Family Home Care Provider | Maestr…" at bounding box center [1023, 564] width 597 height 45
select select "8e40623d-54d0-45cd-9f92-5df65cd3f8cf"
click at [725, 542] on select "Please Select Early Learning/Daycare Teacher/Family Home Care Provider | Maestr…" at bounding box center [1023, 564] width 597 height 45
click at [639, 647] on input "Organization Name" at bounding box center [416, 669] width 597 height 45
type input "PHS"
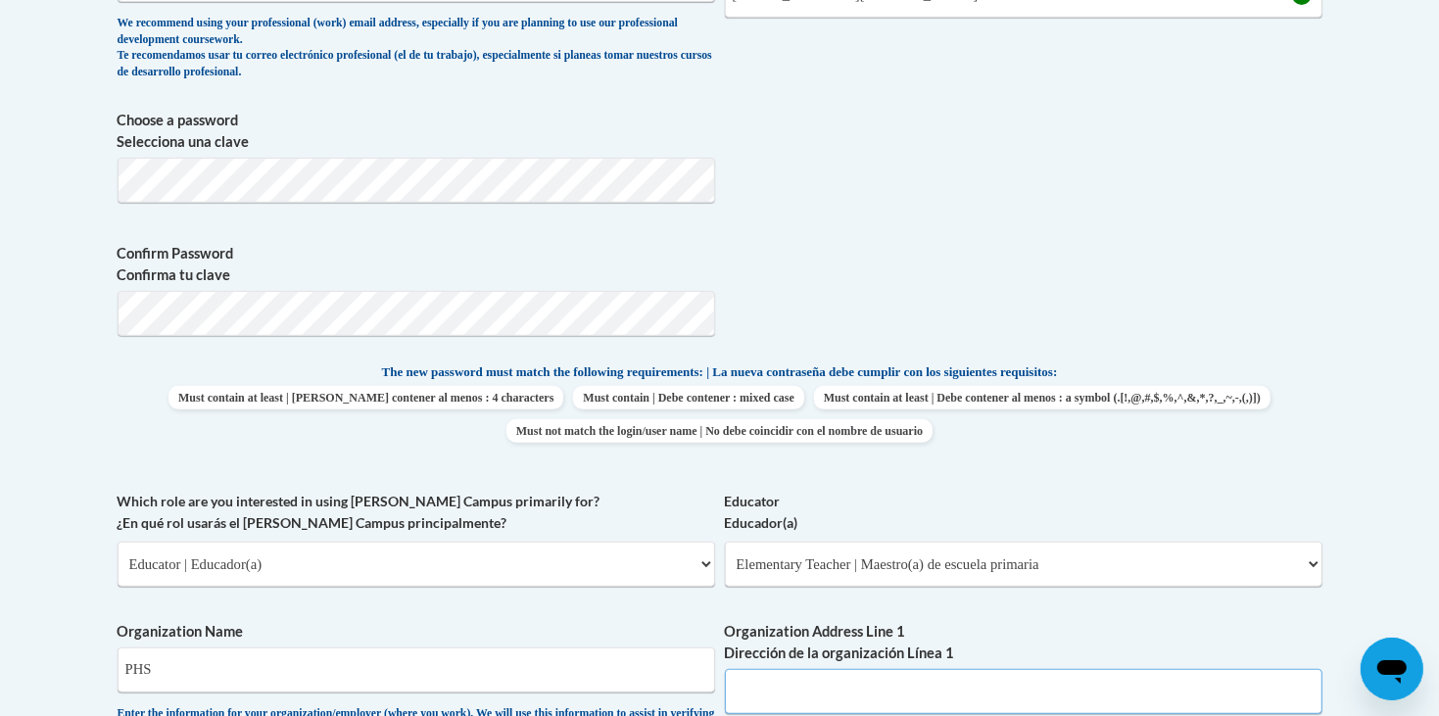
click at [844, 669] on input "Organization Address Line 1 Dirección de la organización Línea 1" at bounding box center [1023, 691] width 597 height 45
type input "500 dragon drive"
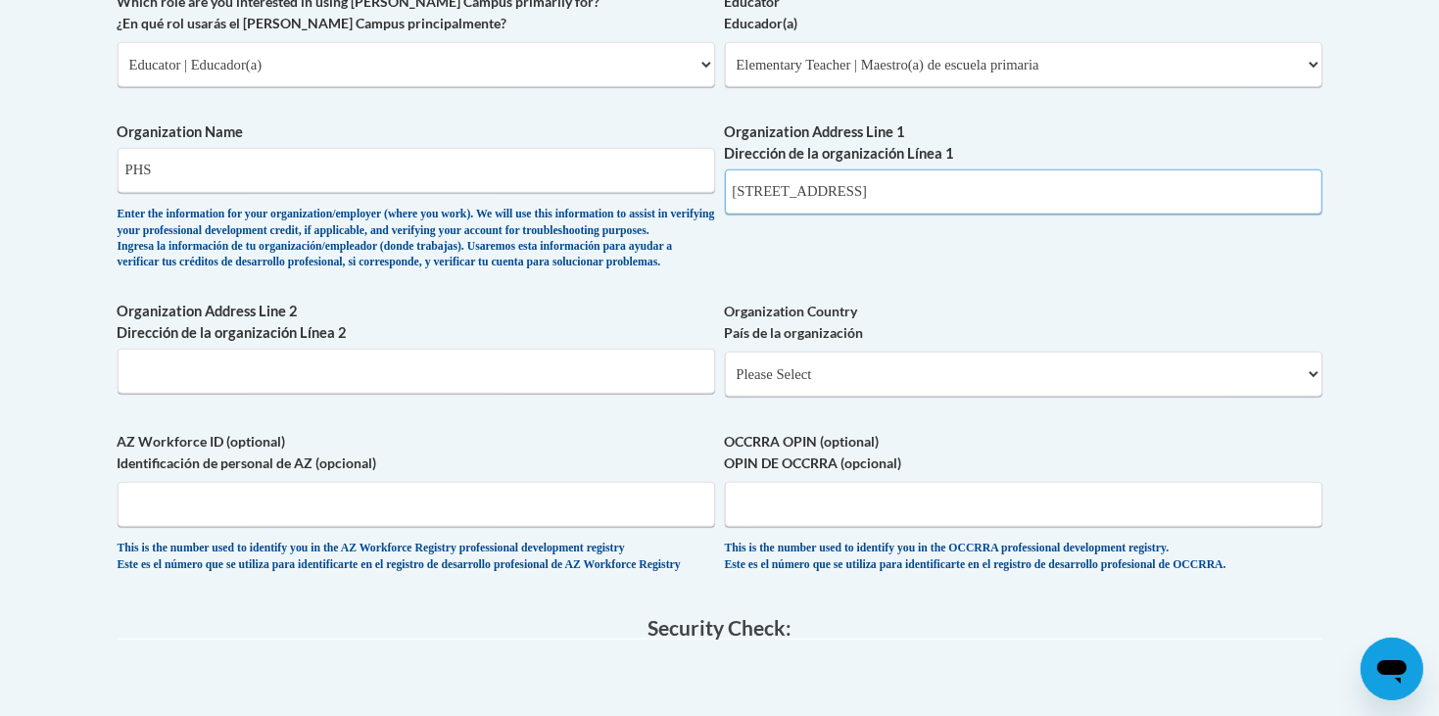
scroll to position [1226, 0]
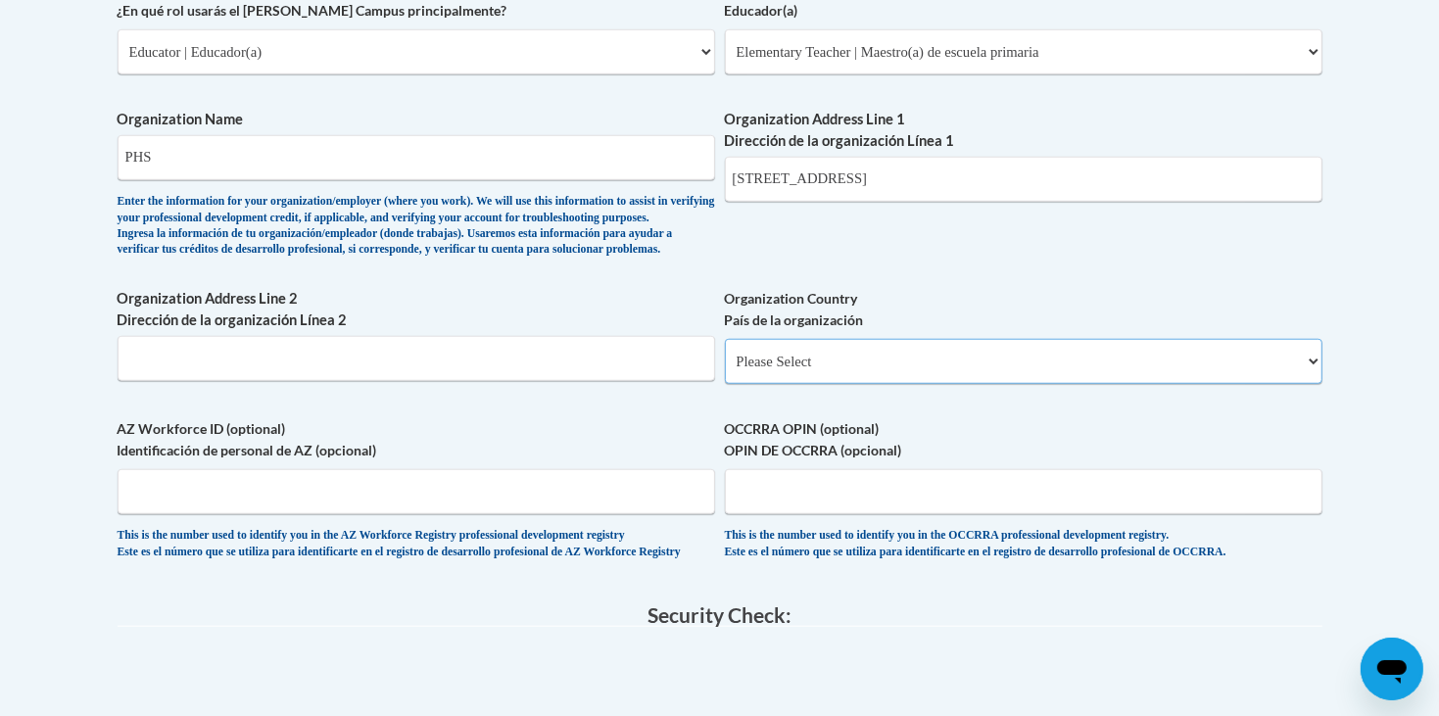
click at [857, 339] on select "Please Select United States | Estados Unidos Outside of the United States | Fue…" at bounding box center [1023, 361] width 597 height 45
select select "ad49bcad-a171-4b2e-b99c-48b446064914"
click at [725, 339] on select "Please Select United States | Estados Unidos Outside of the United States | Fue…" at bounding box center [1023, 361] width 597 height 45
select select
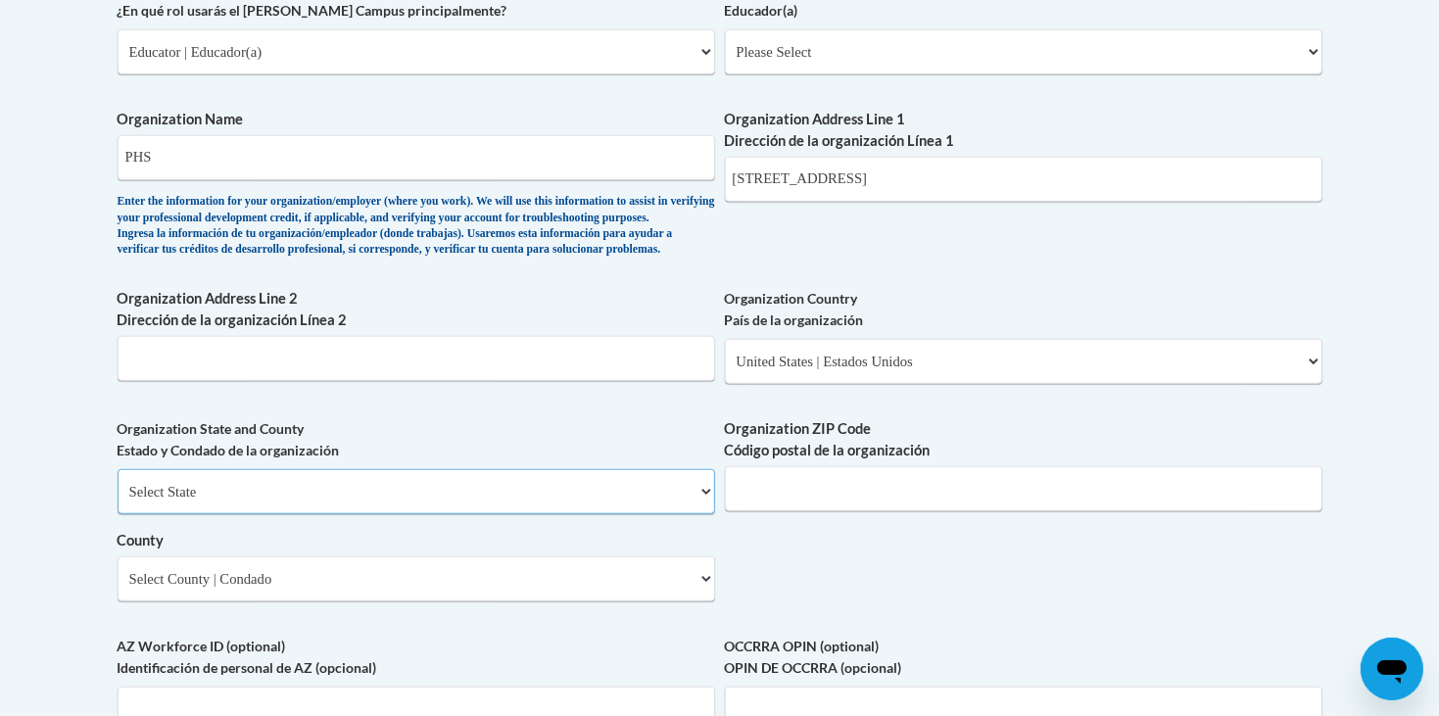
click at [587, 469] on select "Select State Alabama Alaska Arizona Arkansas California Colorado Connecticut De…" at bounding box center [416, 491] width 597 height 45
select select "Georgia"
click at [118, 469] on select "Select State Alabama Alaska Arizona Arkansas California Colorado Connecticut De…" at bounding box center [416, 491] width 597 height 45
click at [866, 466] on input "Organization ZIP Code Código postal de la organización" at bounding box center [1023, 488] width 597 height 45
type input "30143"
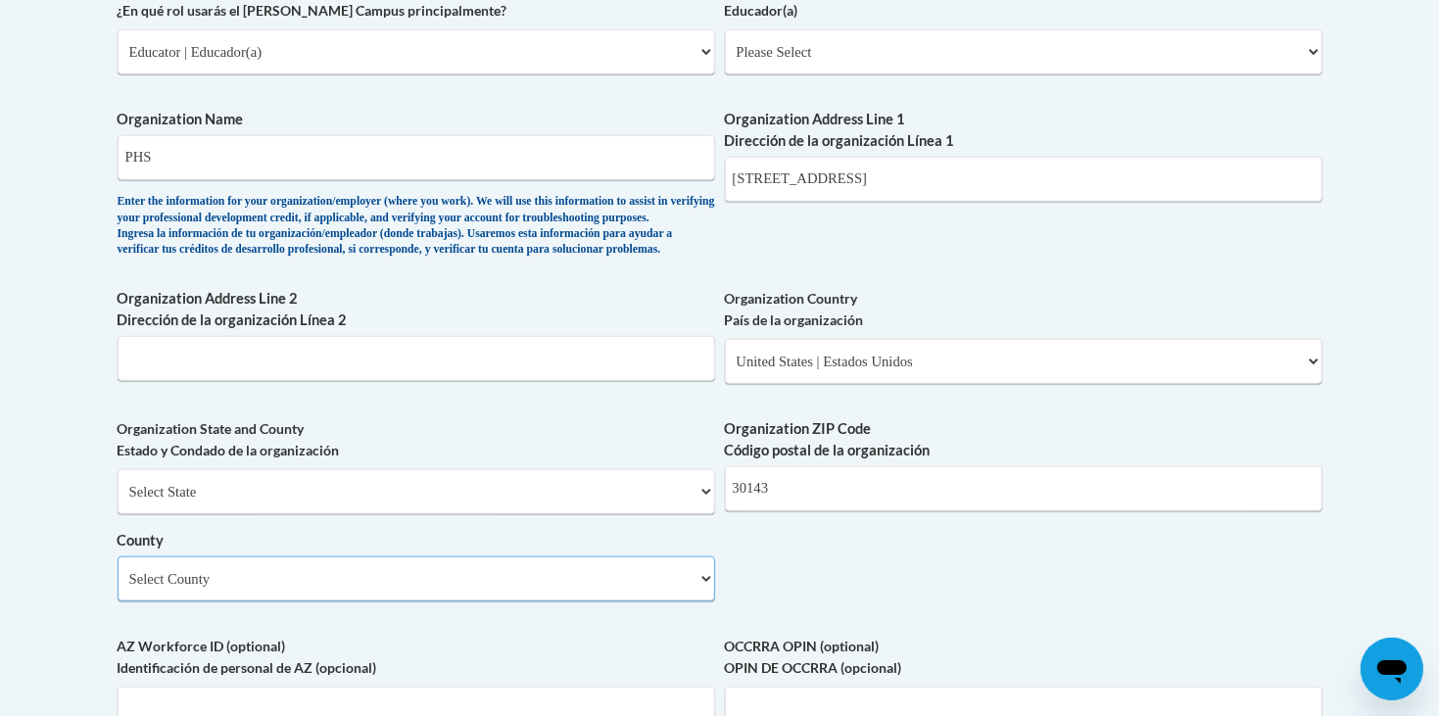
click at [621, 556] on select "Select County Appling Atkinson Bacon Baker Baldwin Banks Barrow Bartow Ben Hill…" at bounding box center [416, 578] width 597 height 45
select select "Pickens"
click at [118, 556] on select "Select County Appling Atkinson Bacon Baker Baldwin Banks Barrow Bartow Ben Hill…" at bounding box center [416, 578] width 597 height 45
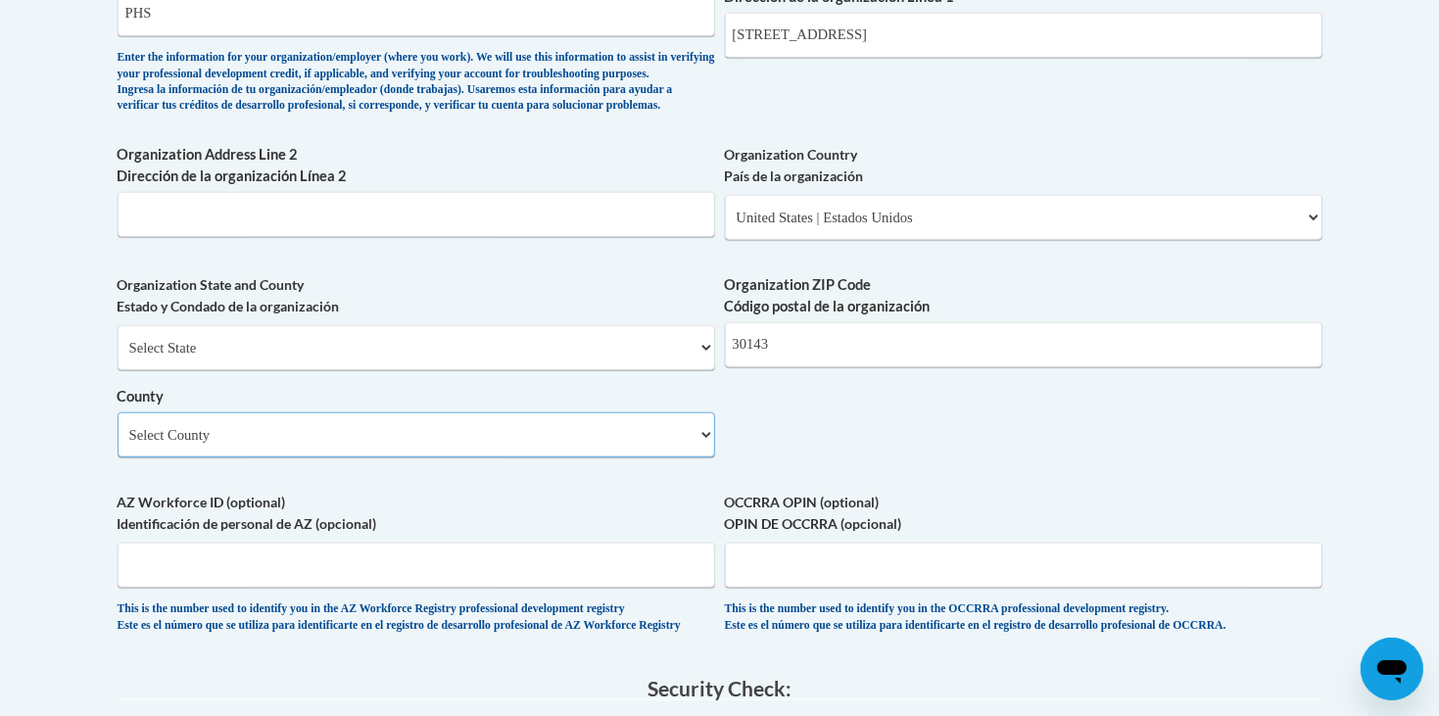
scroll to position [1371, 0]
click at [424, 542] on input "AZ Workforce ID (optional) Identificación de personal de AZ (opcional)" at bounding box center [416, 564] width 597 height 45
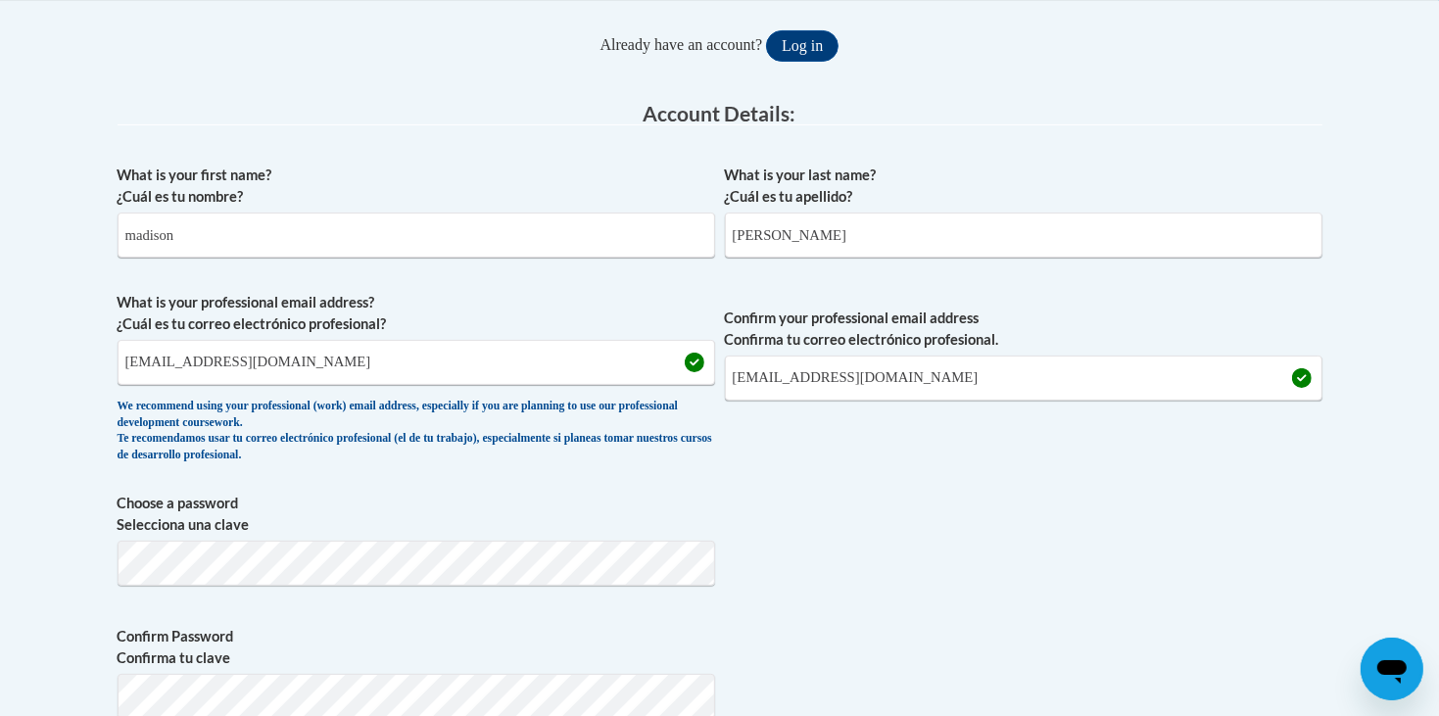
scroll to position [304, 0]
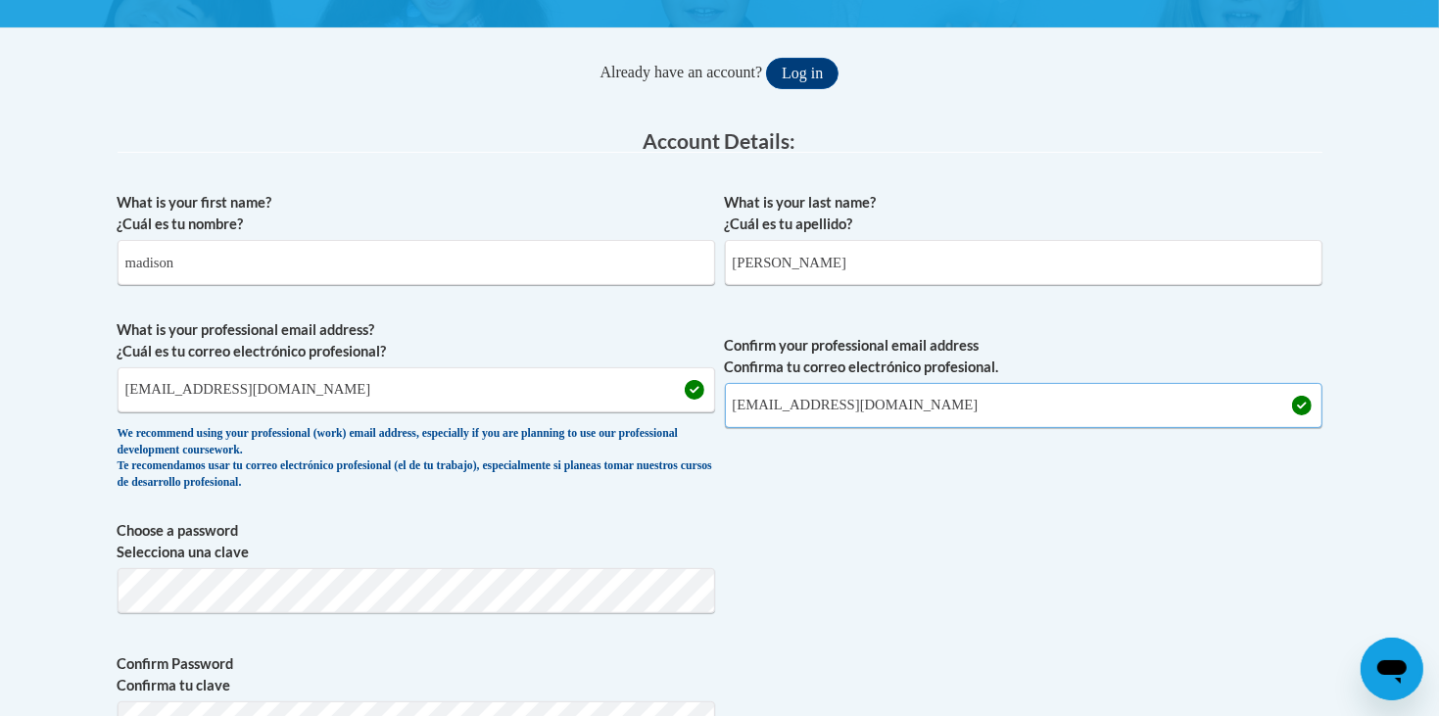
click at [1103, 398] on input "mc74460@students.pickenscountyschools.org" at bounding box center [1023, 405] width 597 height 45
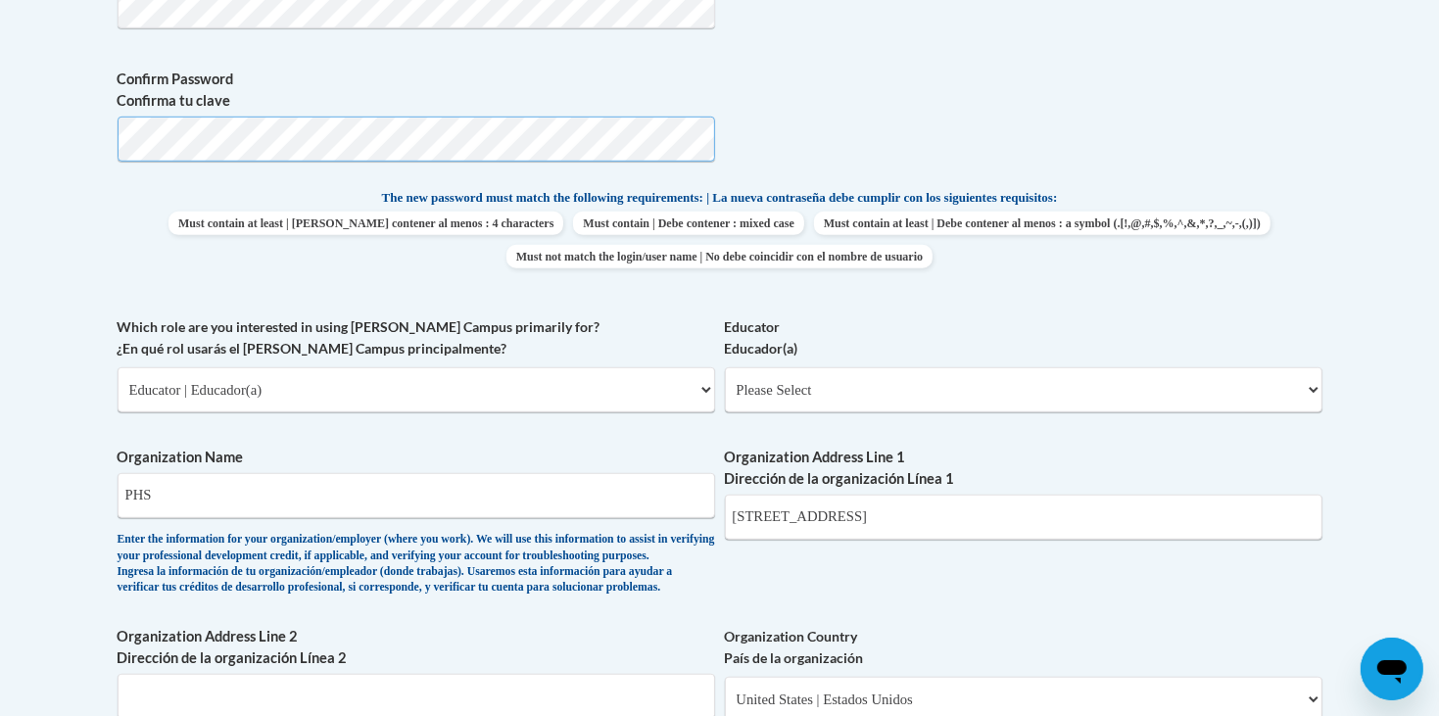
scroll to position [889, 0]
click at [861, 366] on select "Please Select Early Learning/Daycare Teacher/Family Home Care Provider | Maestr…" at bounding box center [1023, 388] width 597 height 45
select select "8e40623d-54d0-45cd-9f92-5df65cd3f8cf"
click at [725, 366] on select "Please Select Early Learning/Daycare Teacher/Family Home Care Provider | Maestr…" at bounding box center [1023, 388] width 597 height 45
select select "null"
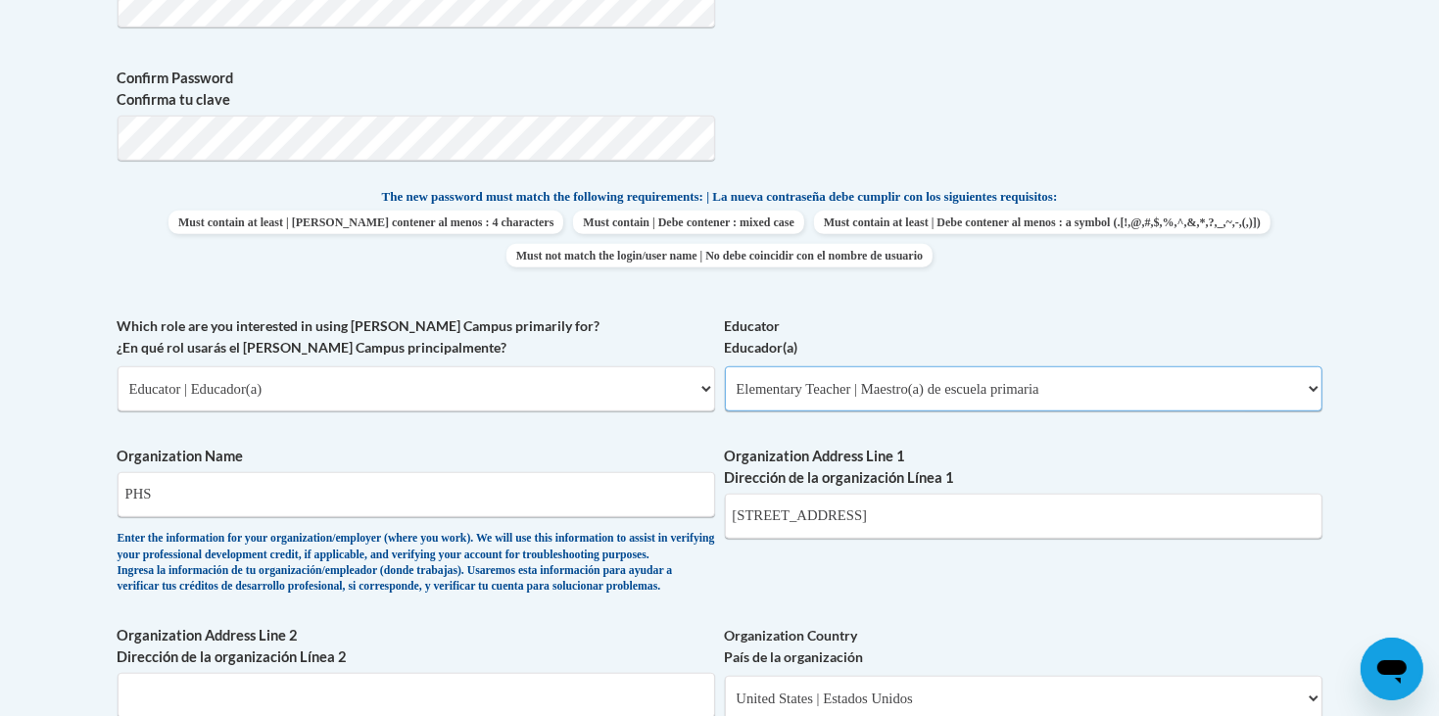
select select "null"
click at [558, 366] on select "Please Select College/University | Colegio/Universidad Community/Nonprofit Part…" at bounding box center [416, 388] width 597 height 45
select select
click at [118, 366] on select "Please Select College/University | Colegio/Universidad Community/Nonprofit Part…" at bounding box center [416, 388] width 597 height 45
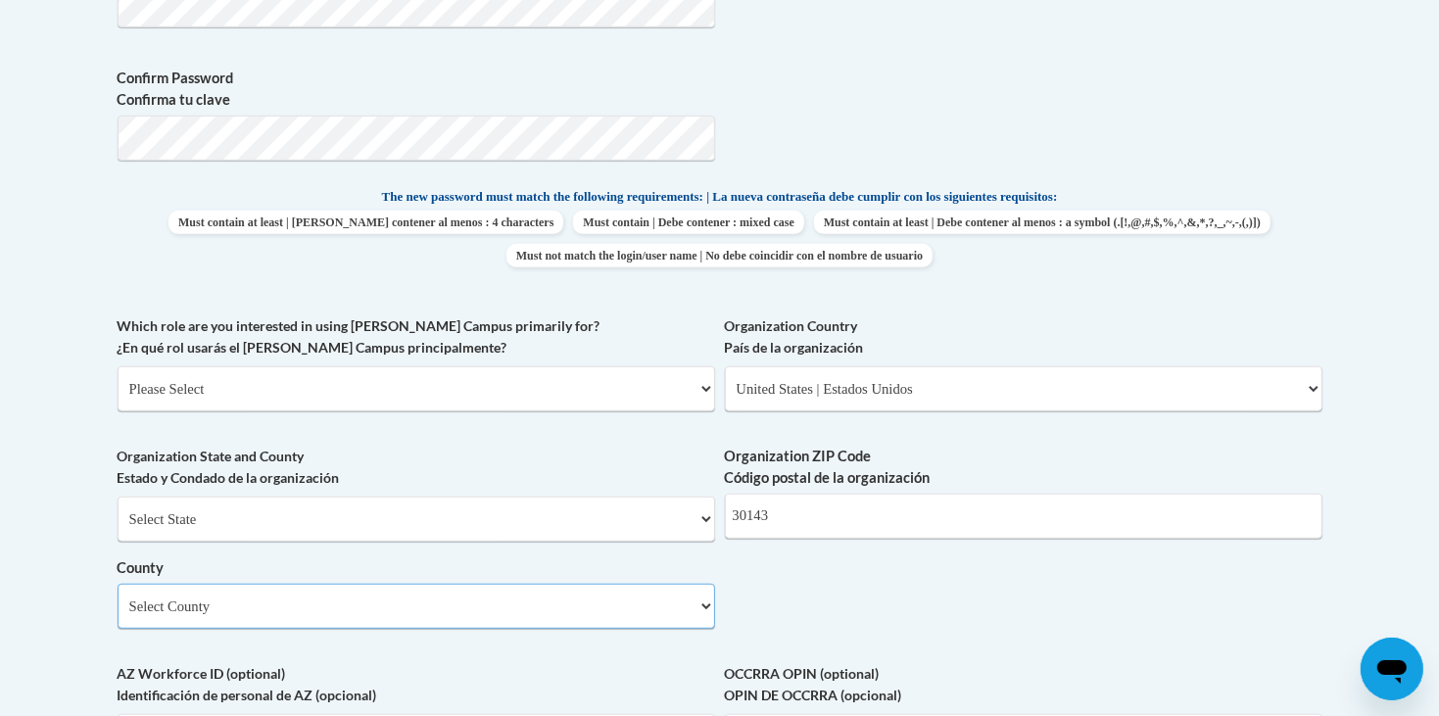
click at [478, 584] on select "Select County Appling Atkinson Bacon Baker Baldwin Banks Barrow Bartow Ben Hill…" at bounding box center [416, 606] width 597 height 45
select select "Pickens"
click at [118, 584] on select "Select County Appling Atkinson Bacon Baker Baldwin Banks Barrow Bartow Ben Hill…" at bounding box center [416, 606] width 597 height 45
click at [252, 497] on select "Select State Alabama Alaska Arizona Arkansas California Colorado Connecticut De…" at bounding box center [416, 519] width 597 height 45
select select "Georgia"
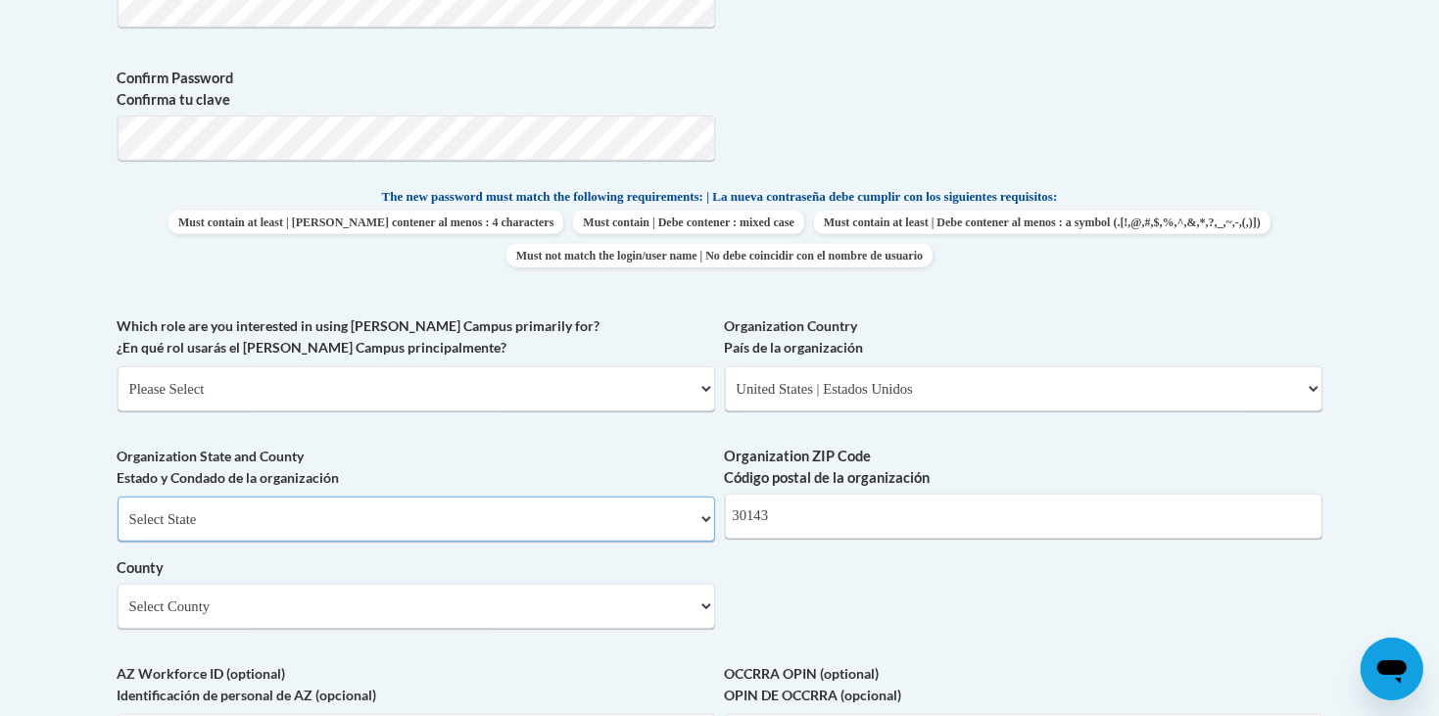
click at [118, 497] on select "Select State Alabama Alaska Arizona Arkansas California Colorado Connecticut De…" at bounding box center [416, 519] width 597 height 45
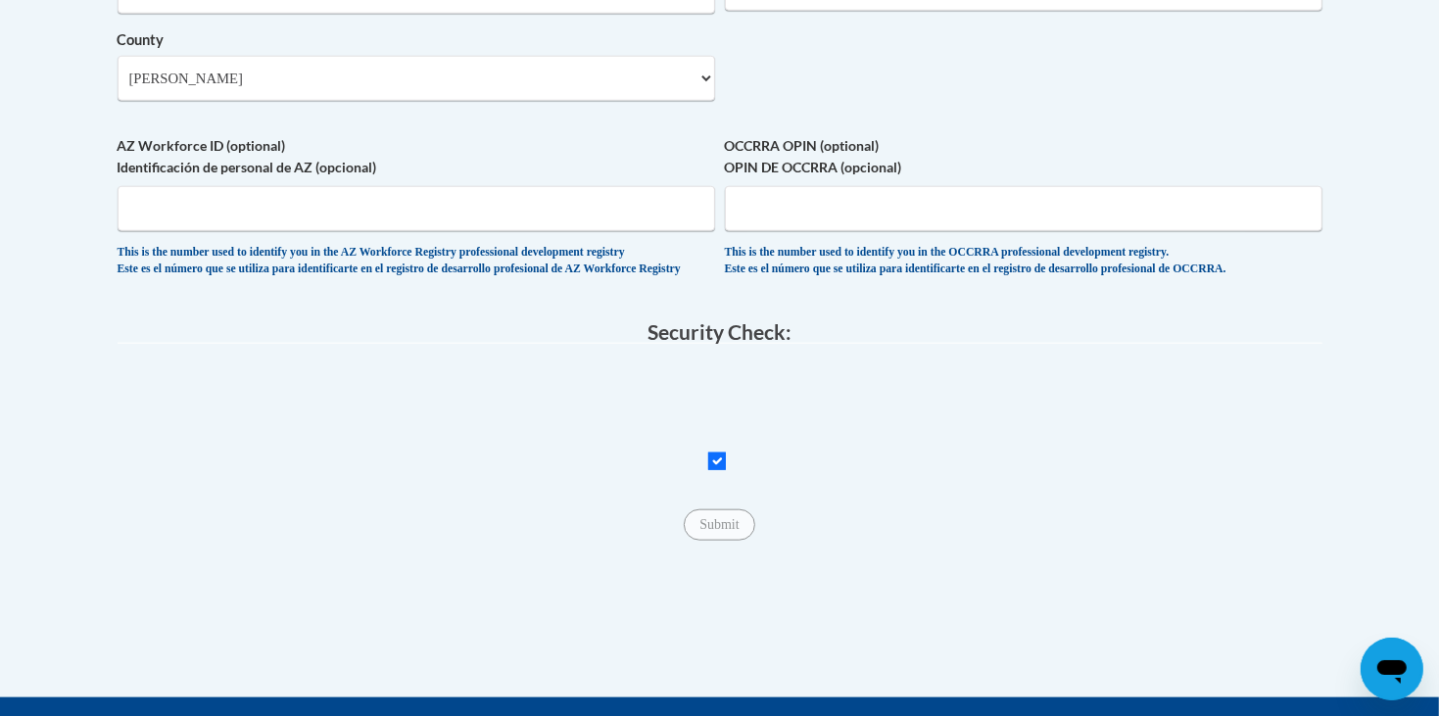
scroll to position [1397, 0]
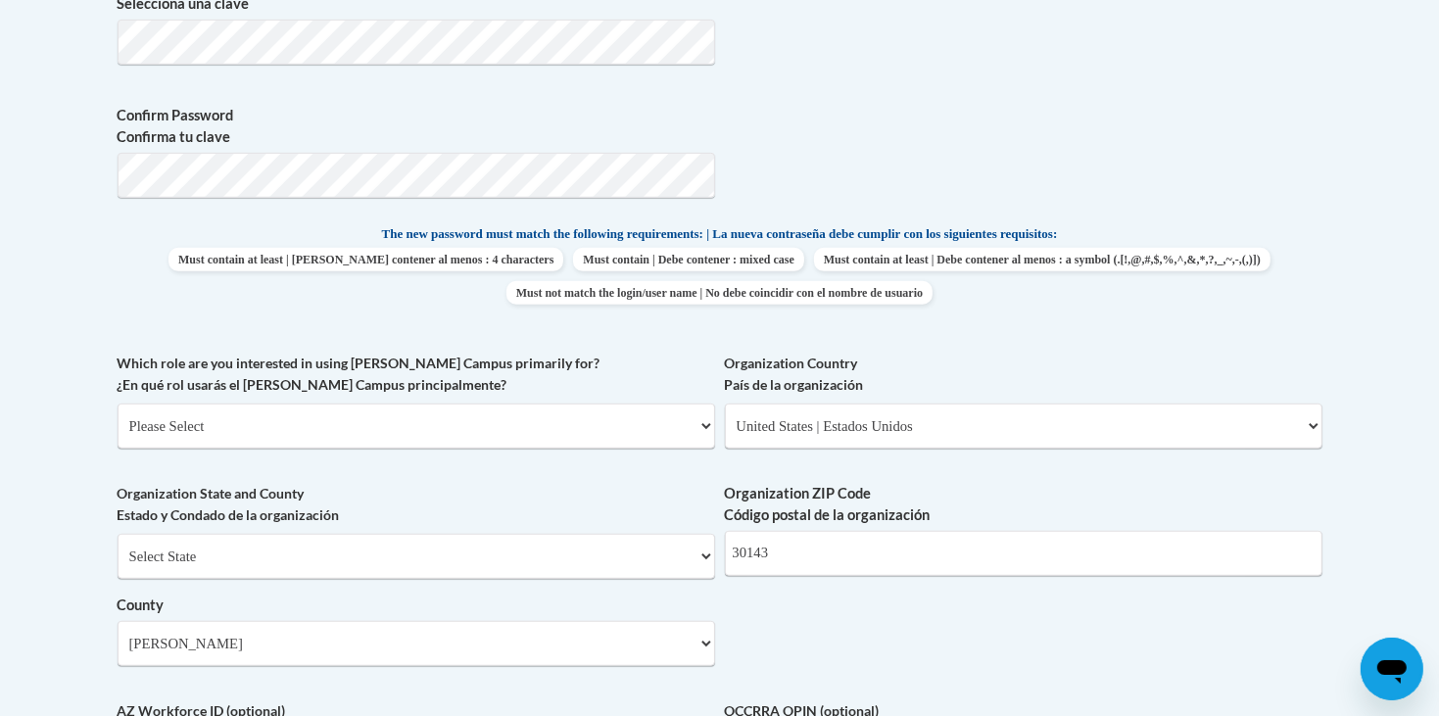
scroll to position [865, 0]
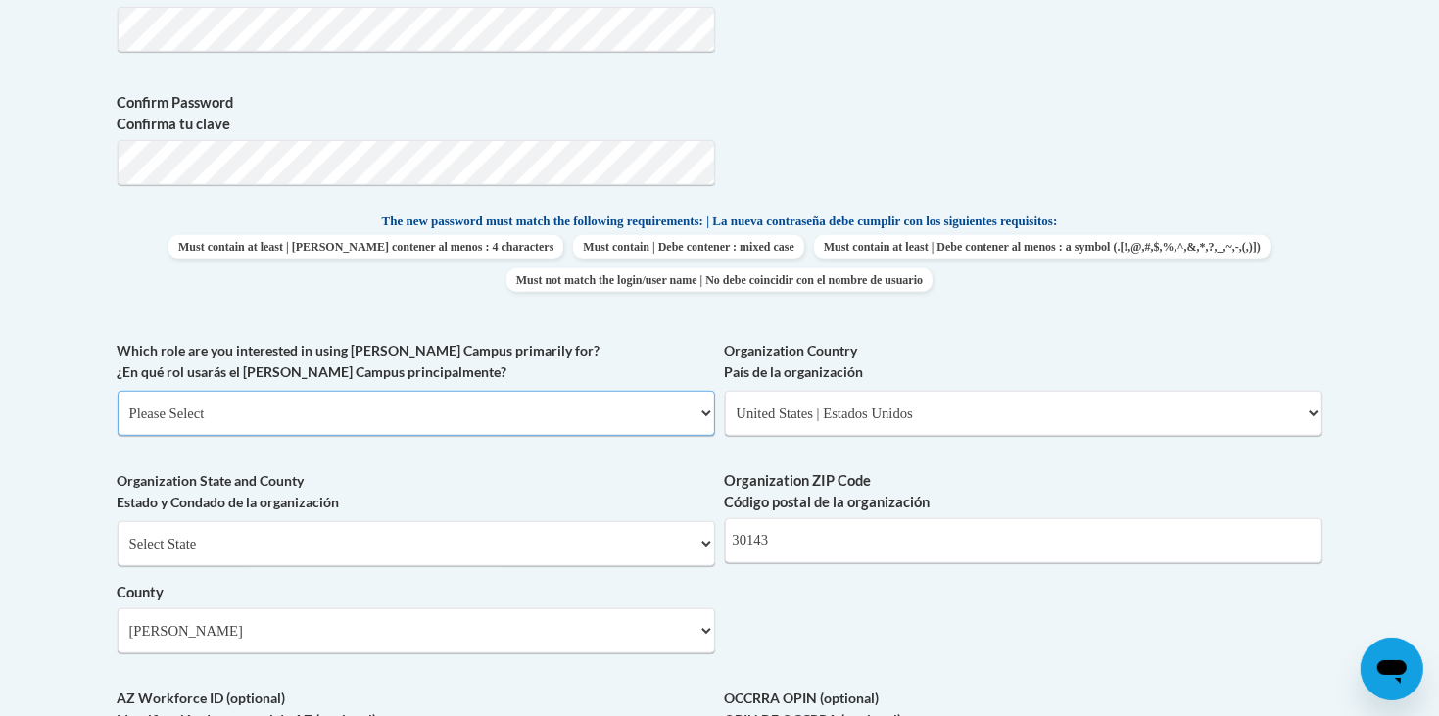
click at [567, 391] on select "Please Select College/University | Colegio/Universidad Community/Nonprofit Part…" at bounding box center [416, 413] width 597 height 45
select select "fbf2d438-af2f-41f8-98f1-81c410e29de3"
click at [118, 391] on select "Please Select College/University | Colegio/Universidad Community/Nonprofit Part…" at bounding box center [416, 413] width 597 height 45
select select "null"
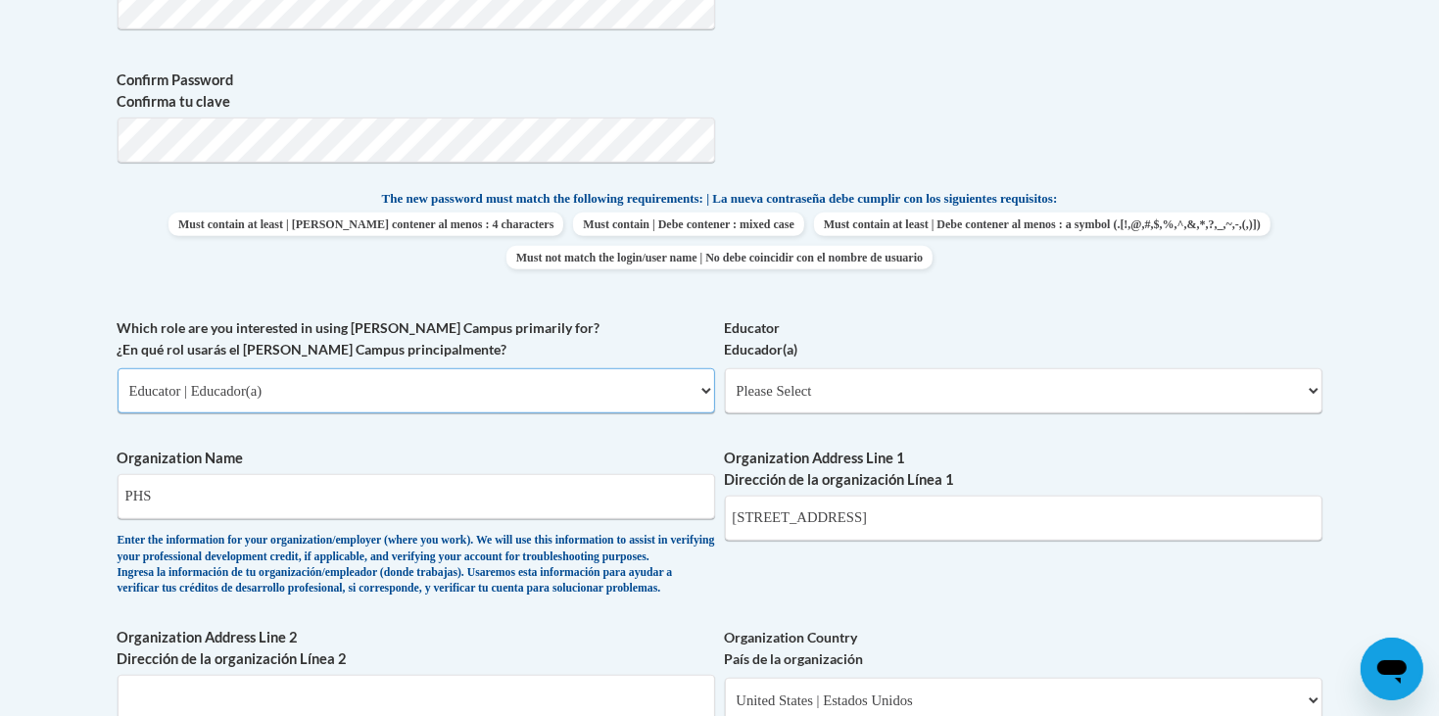
scroll to position [892, 0]
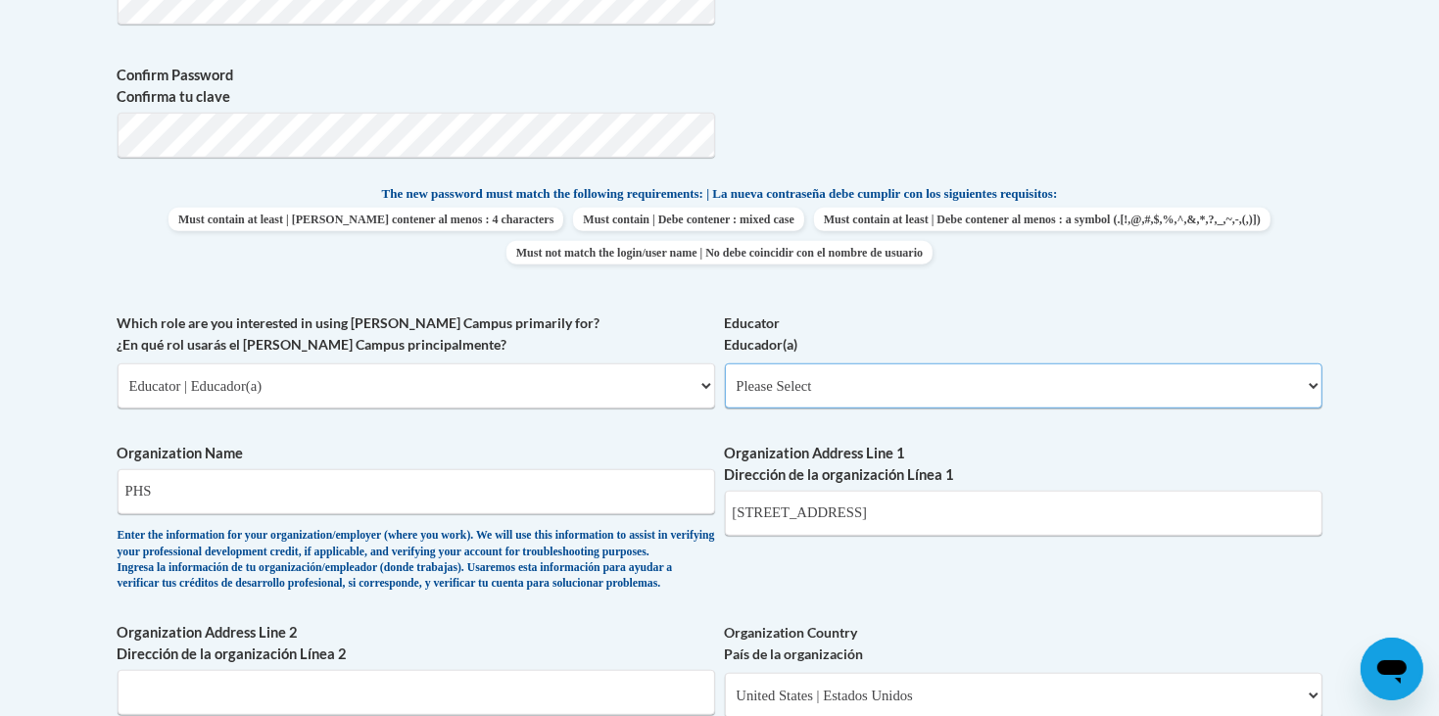
click at [800, 363] on select "Please Select Early Learning/Daycare Teacher/Family Home Care Provider | Maestr…" at bounding box center [1023, 385] width 597 height 45
select select "5e2af403-4f2c-4e49-a02f-103e55d7b75b"
click at [725, 363] on select "Please Select Early Learning/Daycare Teacher/Family Home Care Provider | Maestr…" at bounding box center [1023, 385] width 597 height 45
click at [629, 443] on span "Organization Name PHS Enter the information for your organization/employer (whe…" at bounding box center [416, 518] width 597 height 150
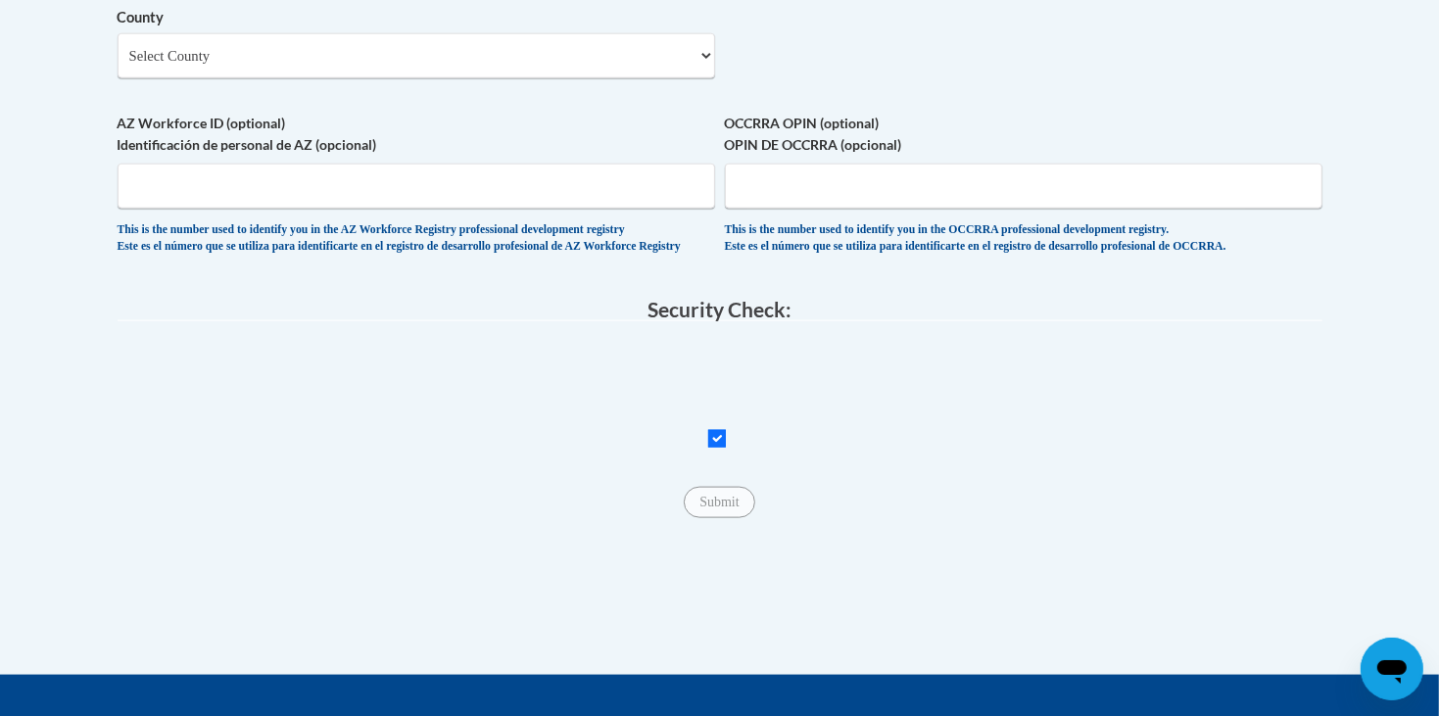
scroll to position [1304, 0]
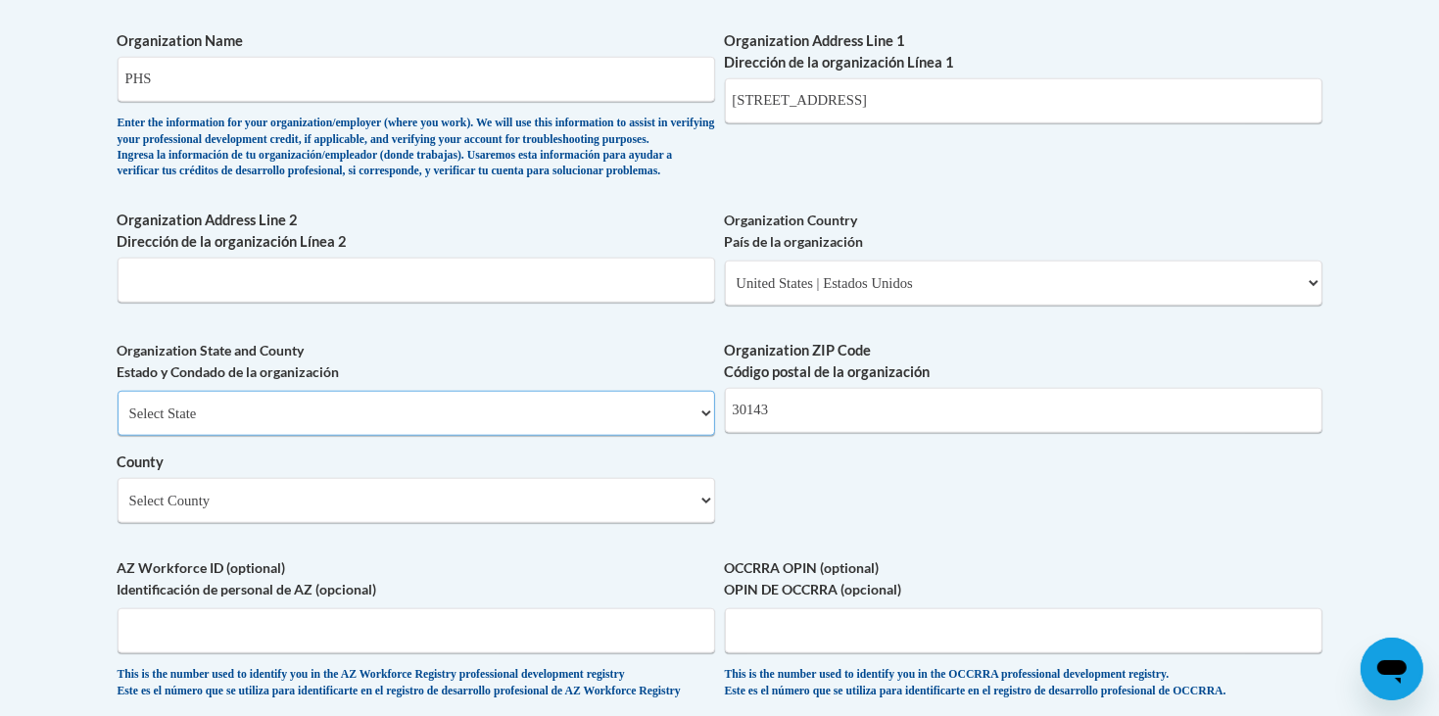
click at [684, 391] on select "Select State Alabama Alaska Arizona Arkansas California Colorado Connecticut De…" at bounding box center [416, 413] width 597 height 45
select select "Georgia"
click at [118, 391] on select "Select State Alabama Alaska Arizona Arkansas California Colorado Connecticut De…" at bounding box center [416, 413] width 597 height 45
click at [539, 478] on select "Select County Appling Atkinson Bacon Baker Baldwin Banks Barrow Bartow Ben Hill…" at bounding box center [416, 500] width 597 height 45
select select "Pickens"
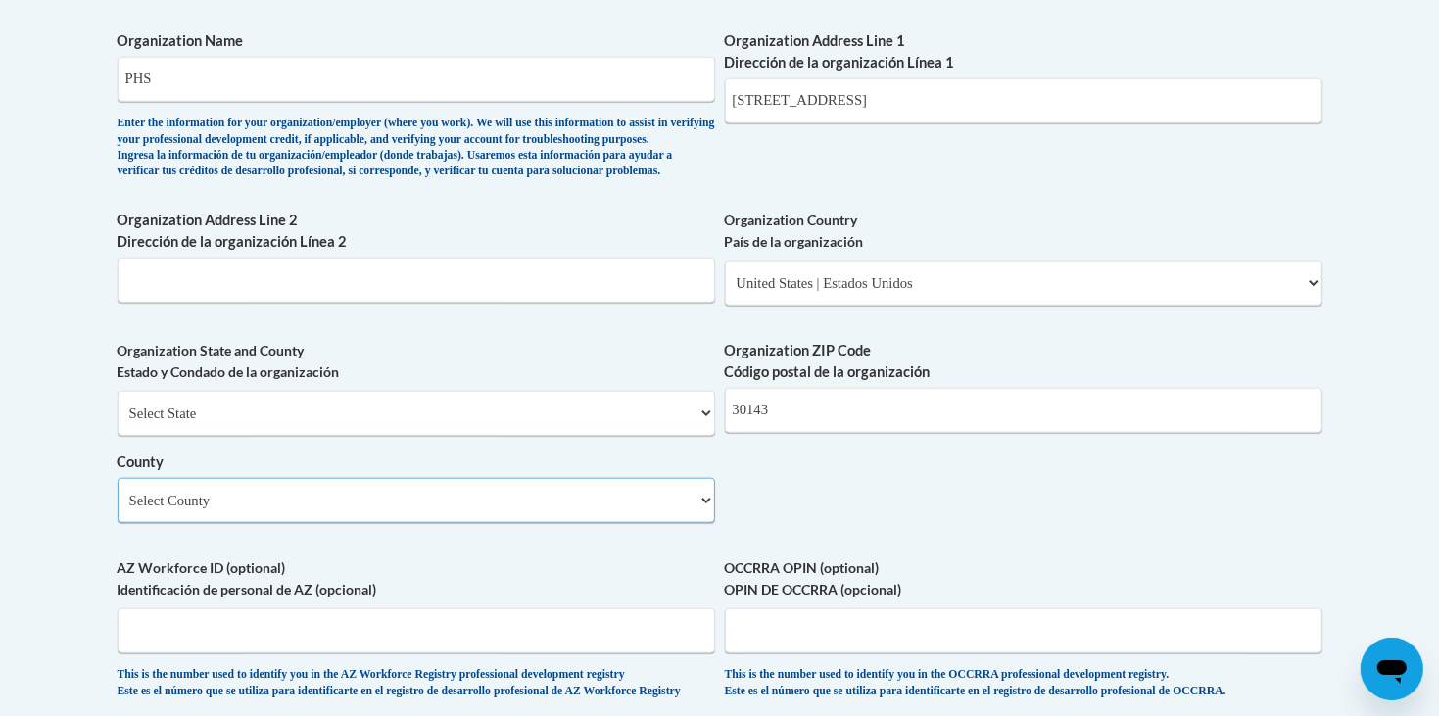
click at [118, 478] on select "Select County Appling Atkinson Bacon Baker Baldwin Banks Barrow Bartow Ben Hill…" at bounding box center [416, 500] width 597 height 45
click at [484, 557] on label "AZ Workforce ID (optional) Identificación de personal de AZ (opcional)" at bounding box center [416, 578] width 597 height 43
click at [484, 608] on input "AZ Workforce ID (optional) Identificación de personal de AZ (opcional)" at bounding box center [416, 630] width 597 height 45
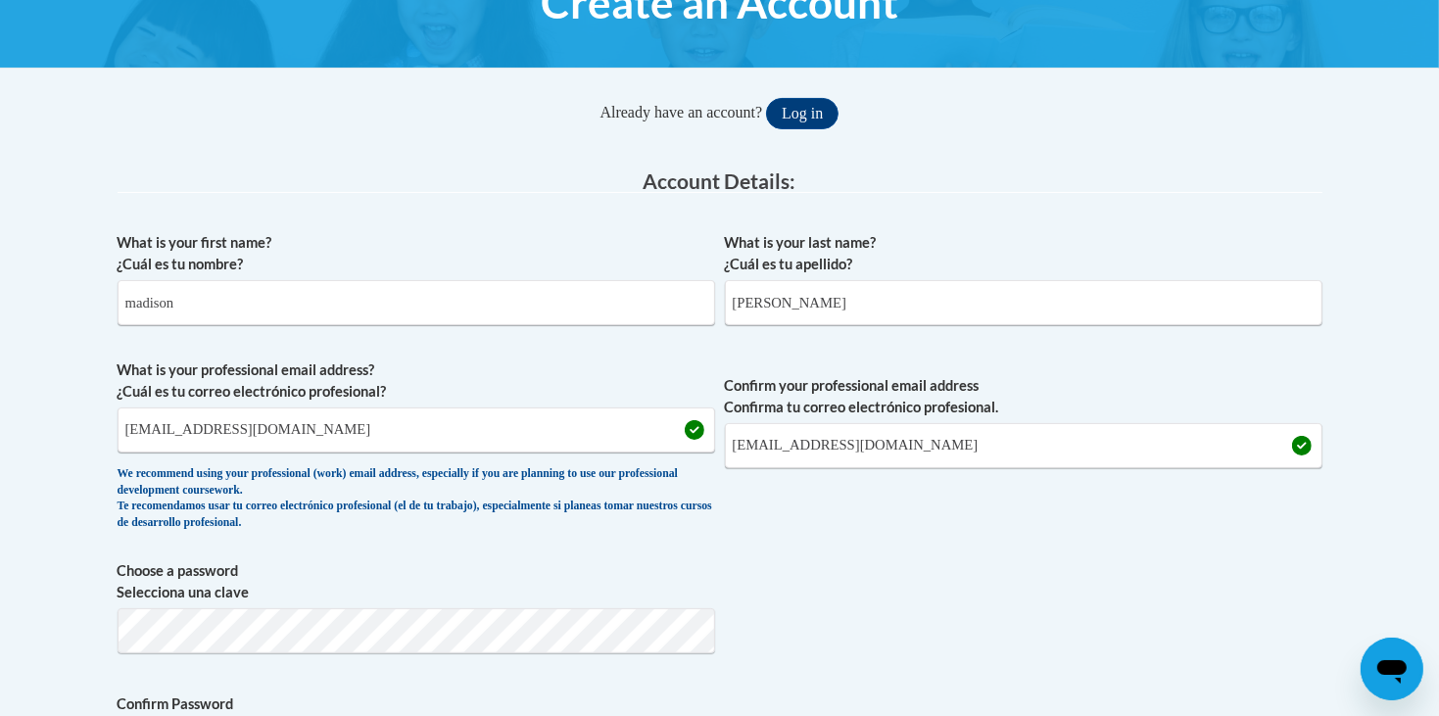
scroll to position [260, 0]
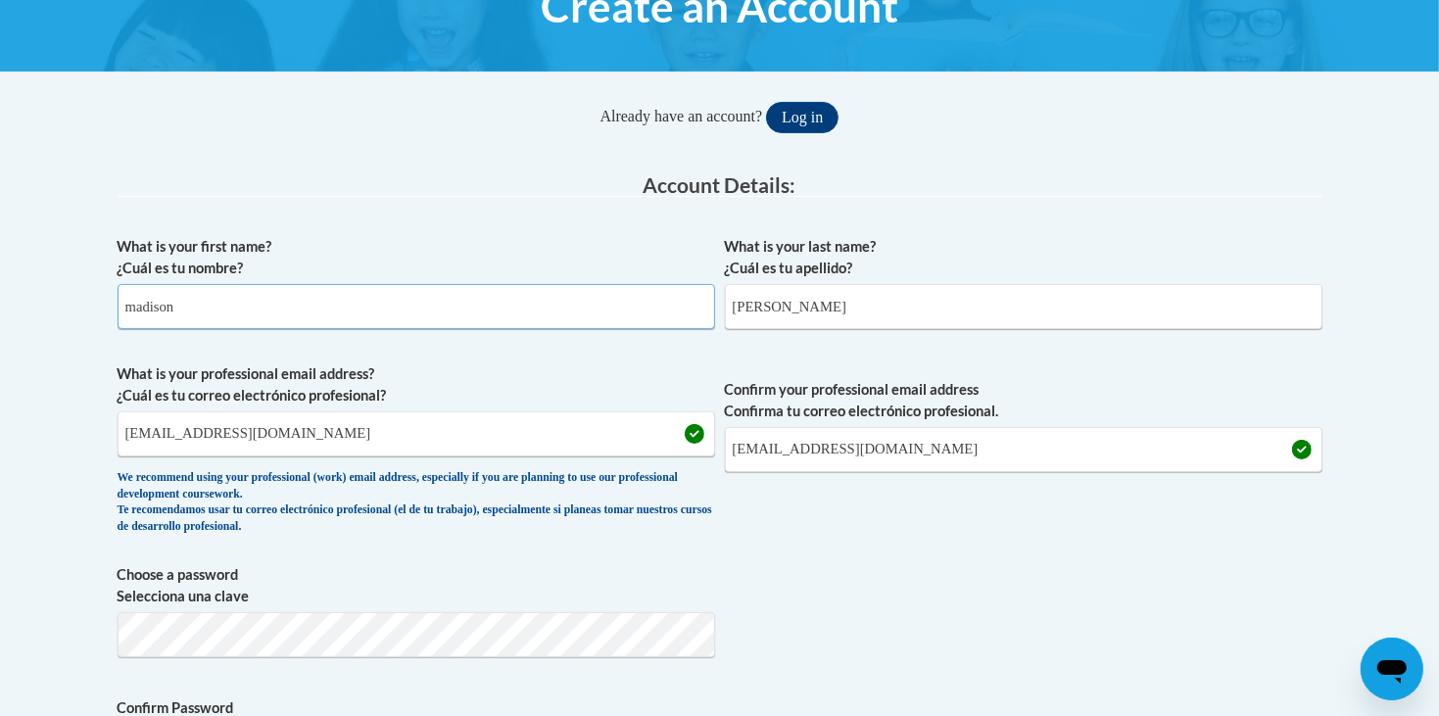
click at [136, 307] on input "madison" at bounding box center [416, 306] width 597 height 45
type input "Madison"
click at [744, 310] on input "coulter" at bounding box center [1023, 306] width 597 height 45
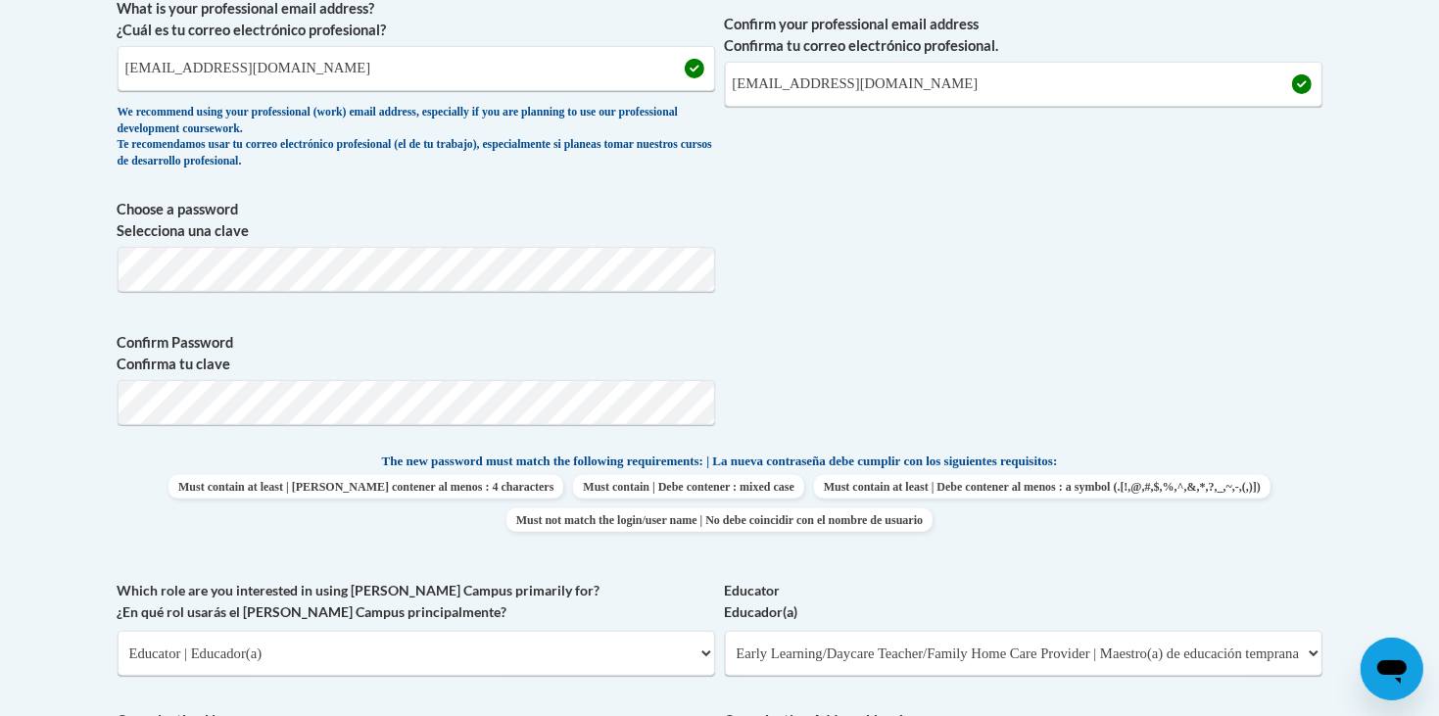
type input "Coulter"
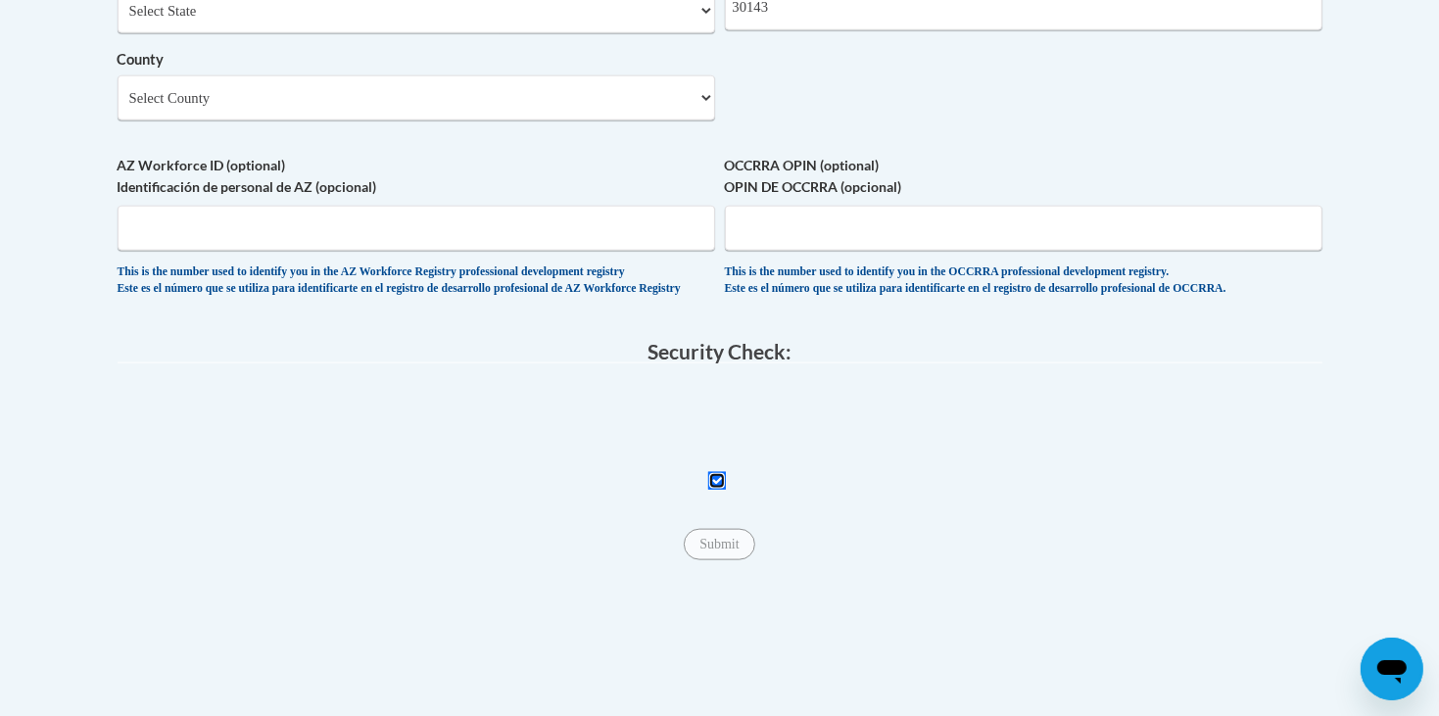
click at [721, 472] on input "Checkbox" at bounding box center [717, 481] width 18 height 18
checkbox input "true"
click at [724, 529] on input "Submit" at bounding box center [719, 544] width 71 height 31
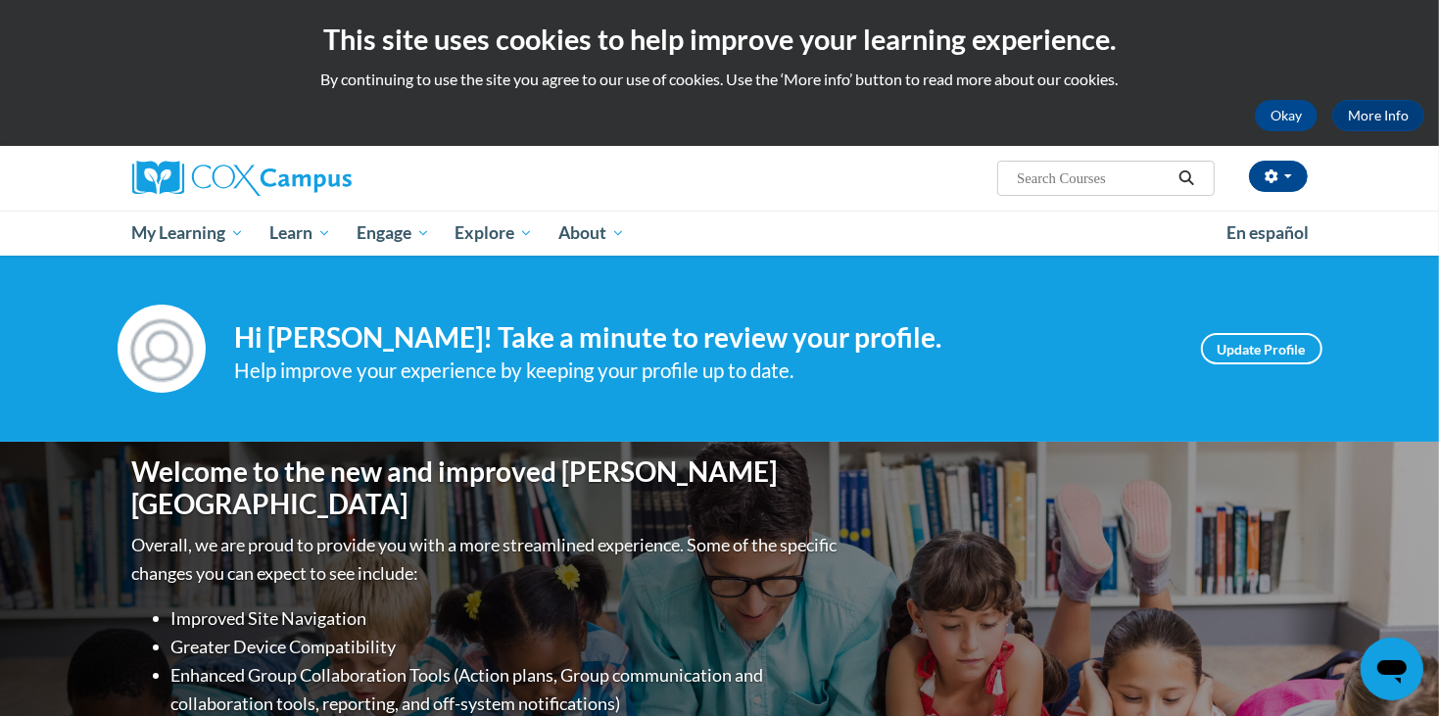
click at [1051, 164] on span "Search Search..." at bounding box center [1105, 178] width 216 height 35
click at [1044, 184] on input "Search..." at bounding box center [1093, 178] width 157 height 24
type input "build my brain"
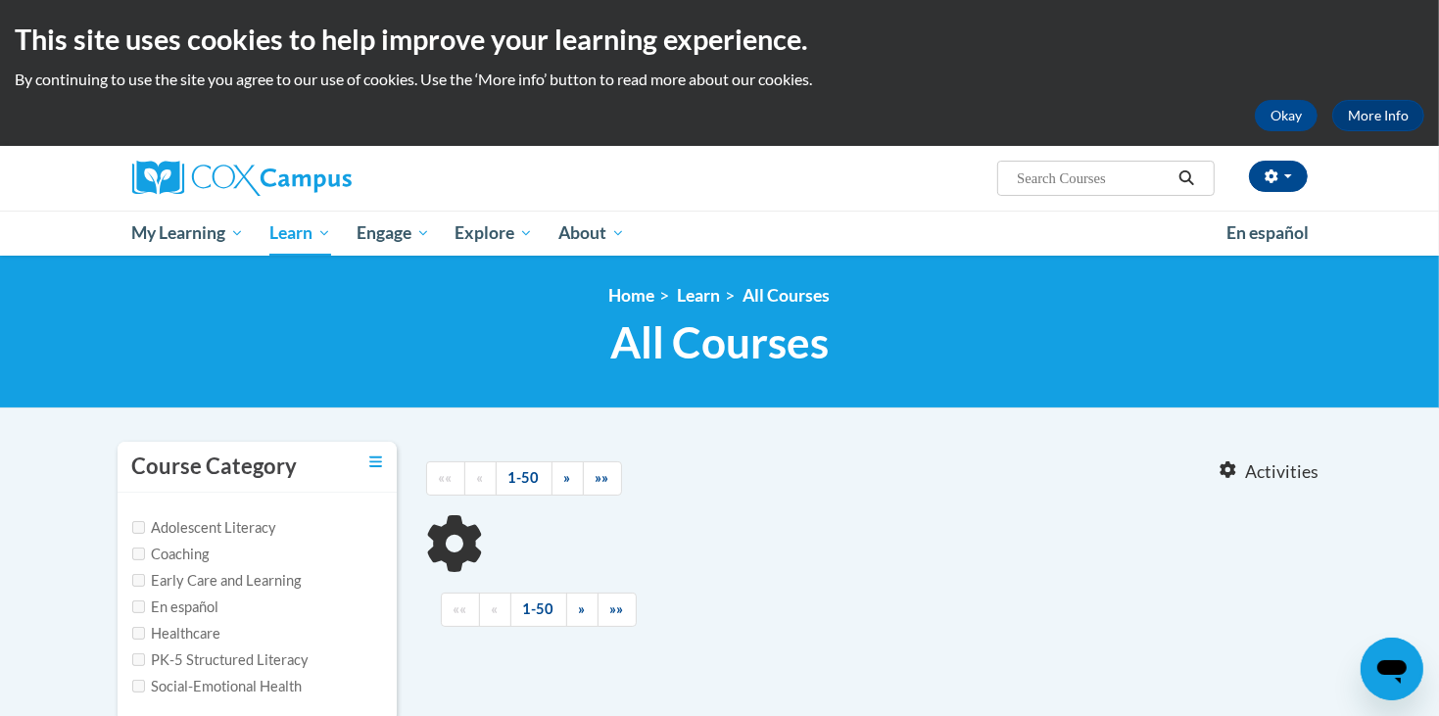
type input "build my brain"
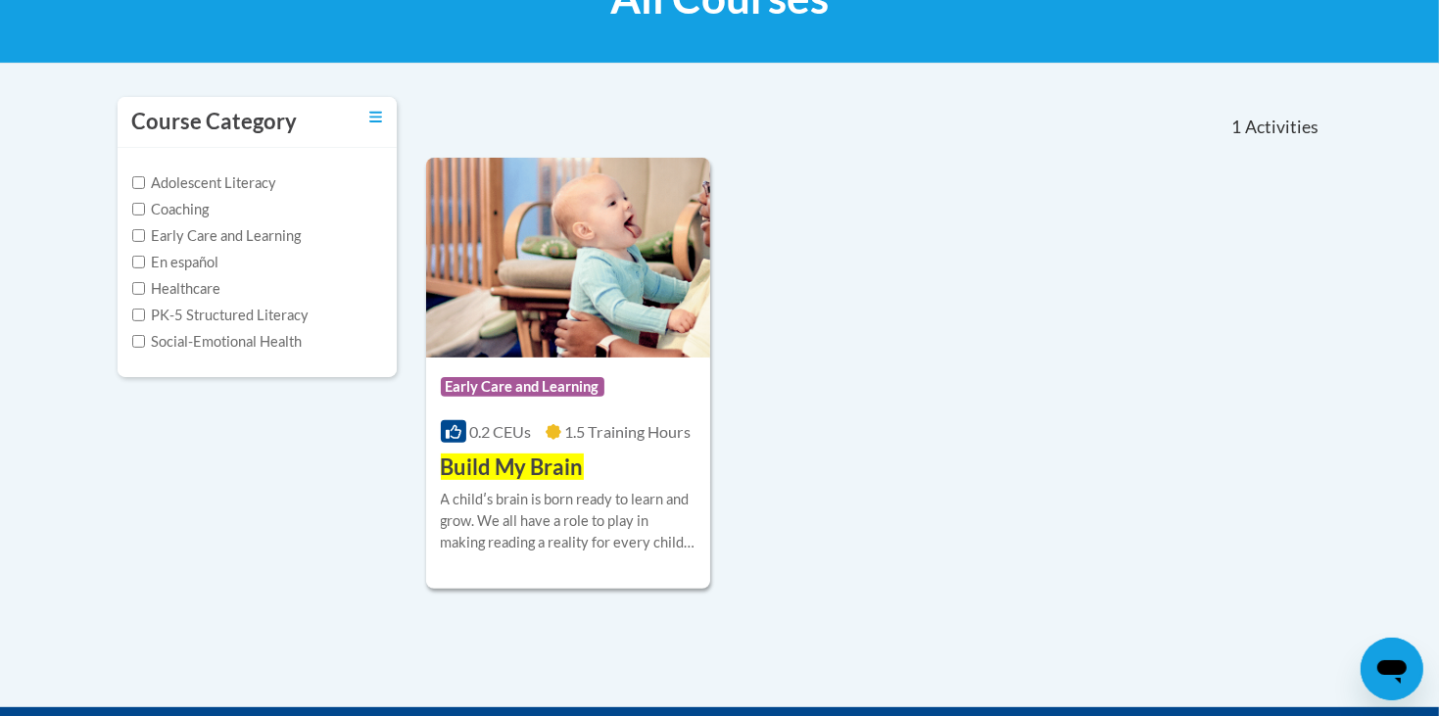
scroll to position [358, 0]
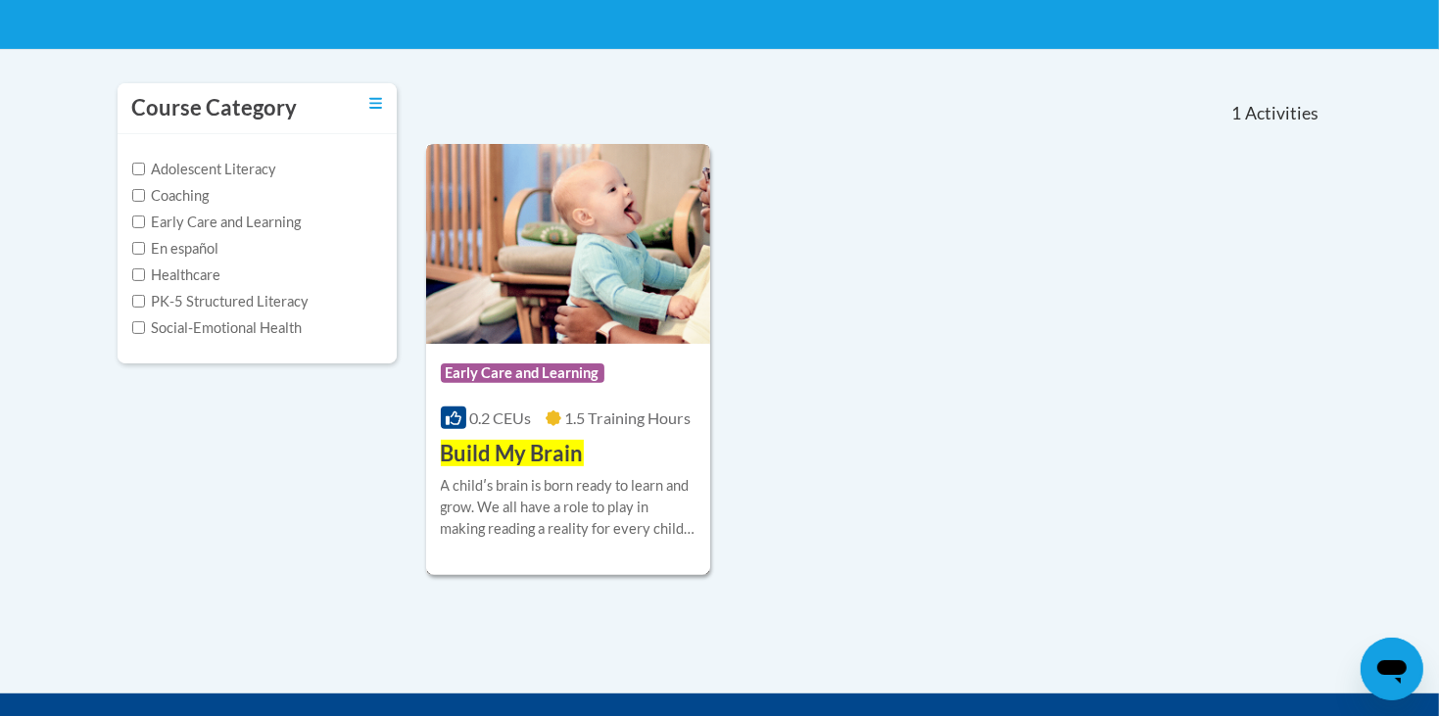
click at [583, 208] on img at bounding box center [568, 244] width 285 height 200
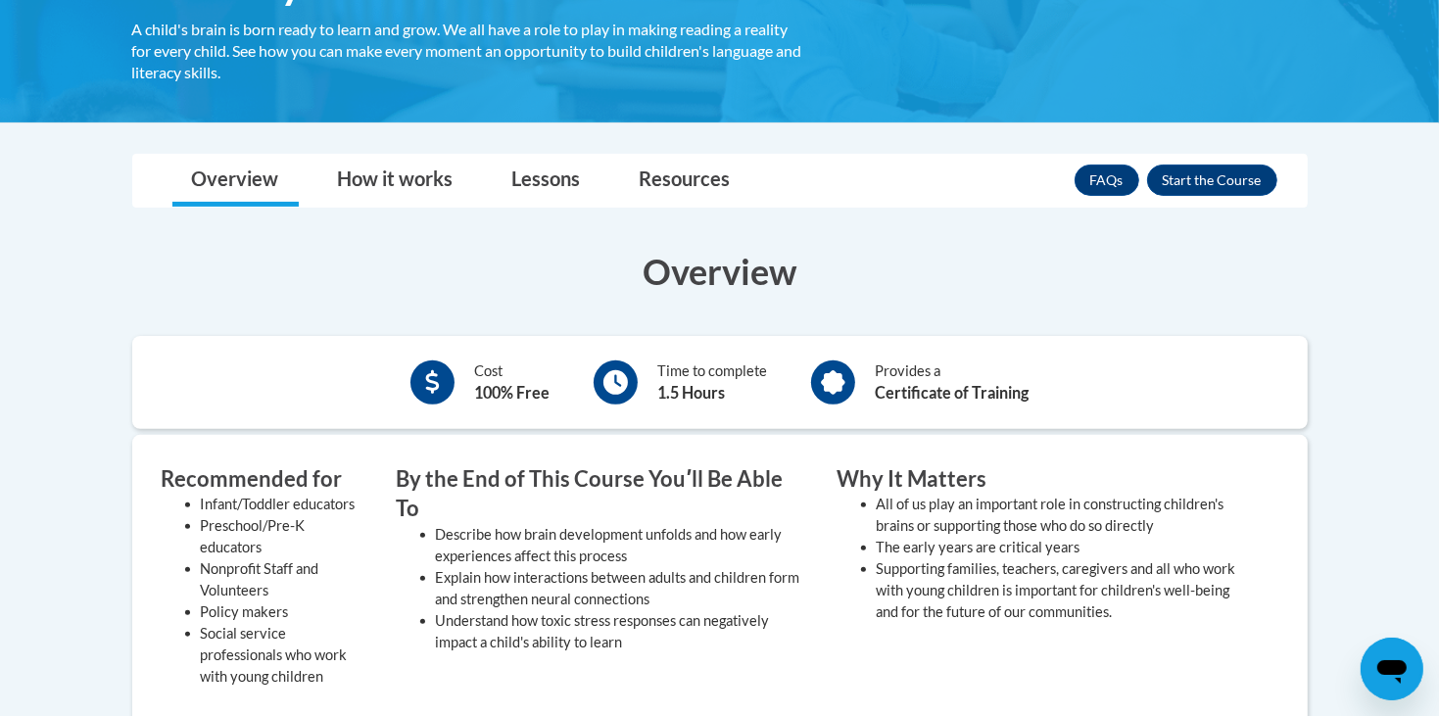
scroll to position [404, 0]
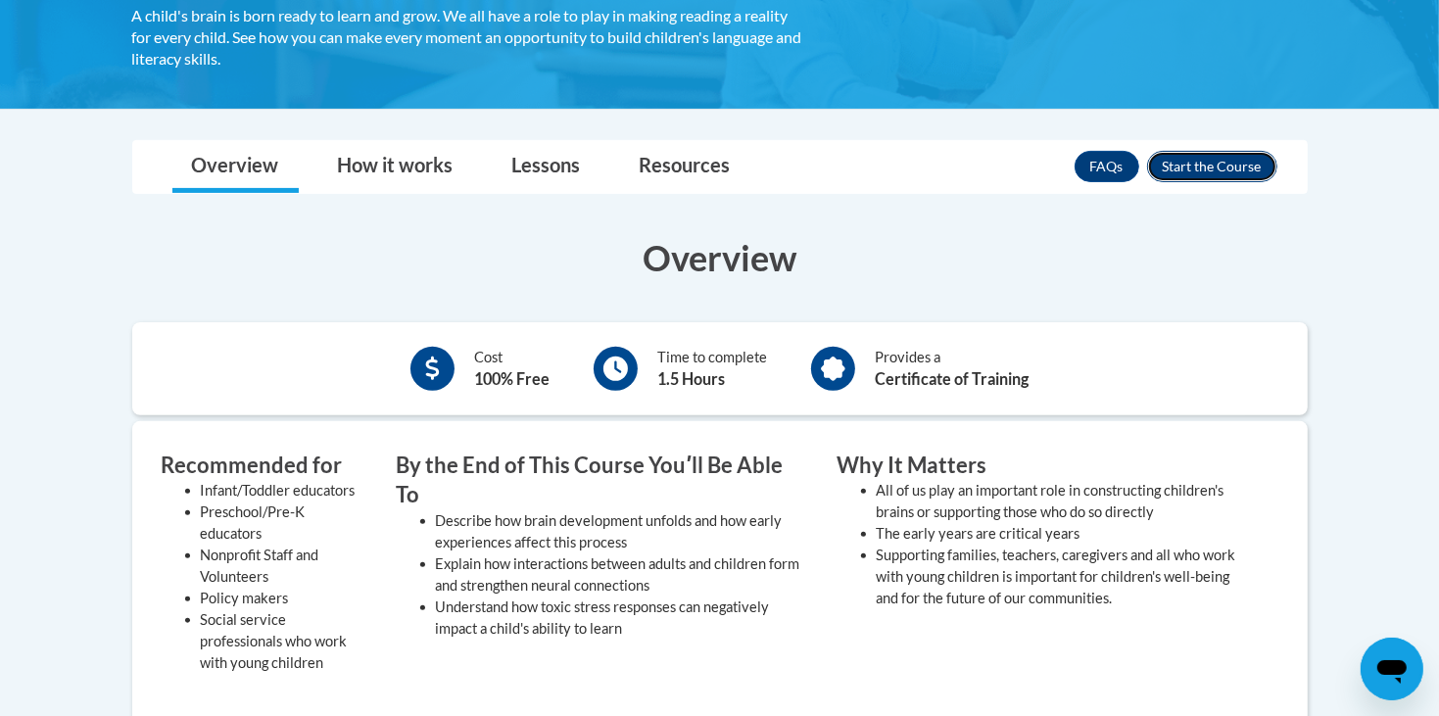
click at [1178, 160] on button "Enroll" at bounding box center [1212, 166] width 130 height 31
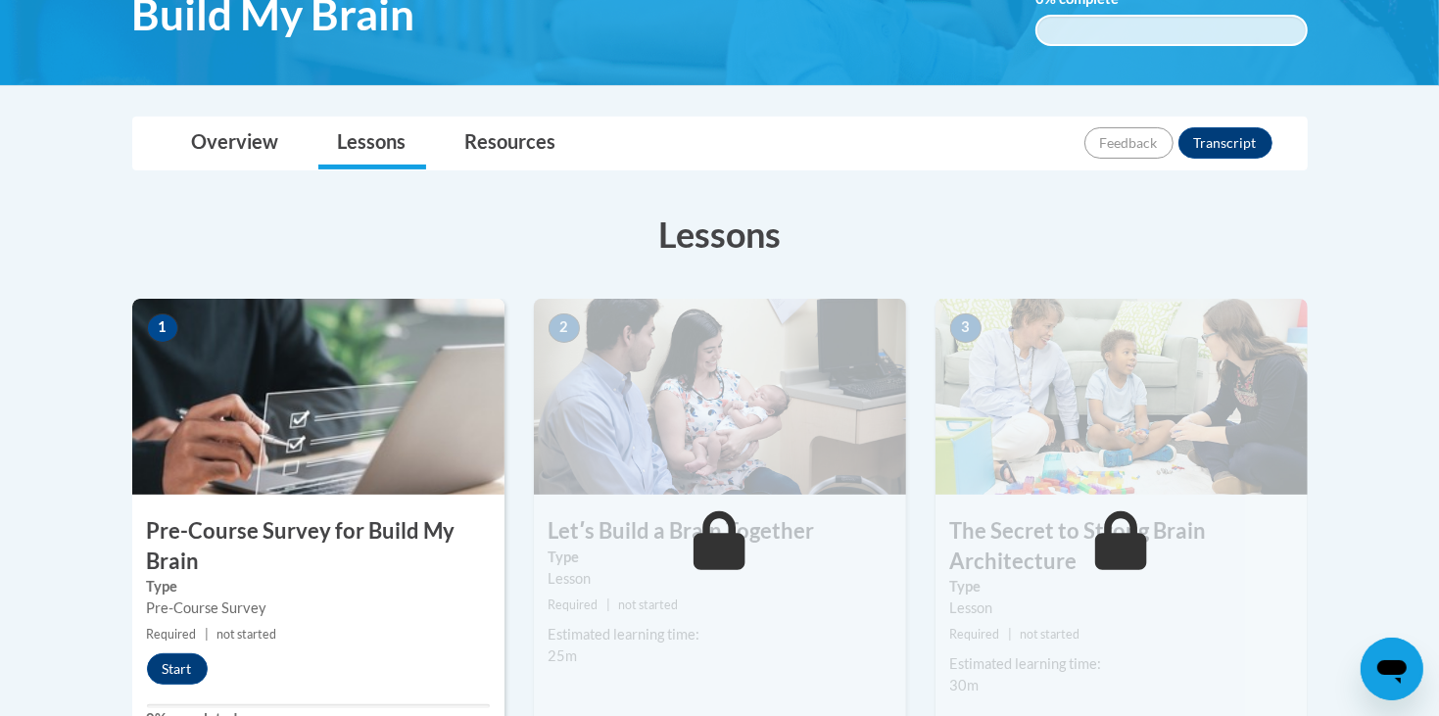
scroll to position [370, 0]
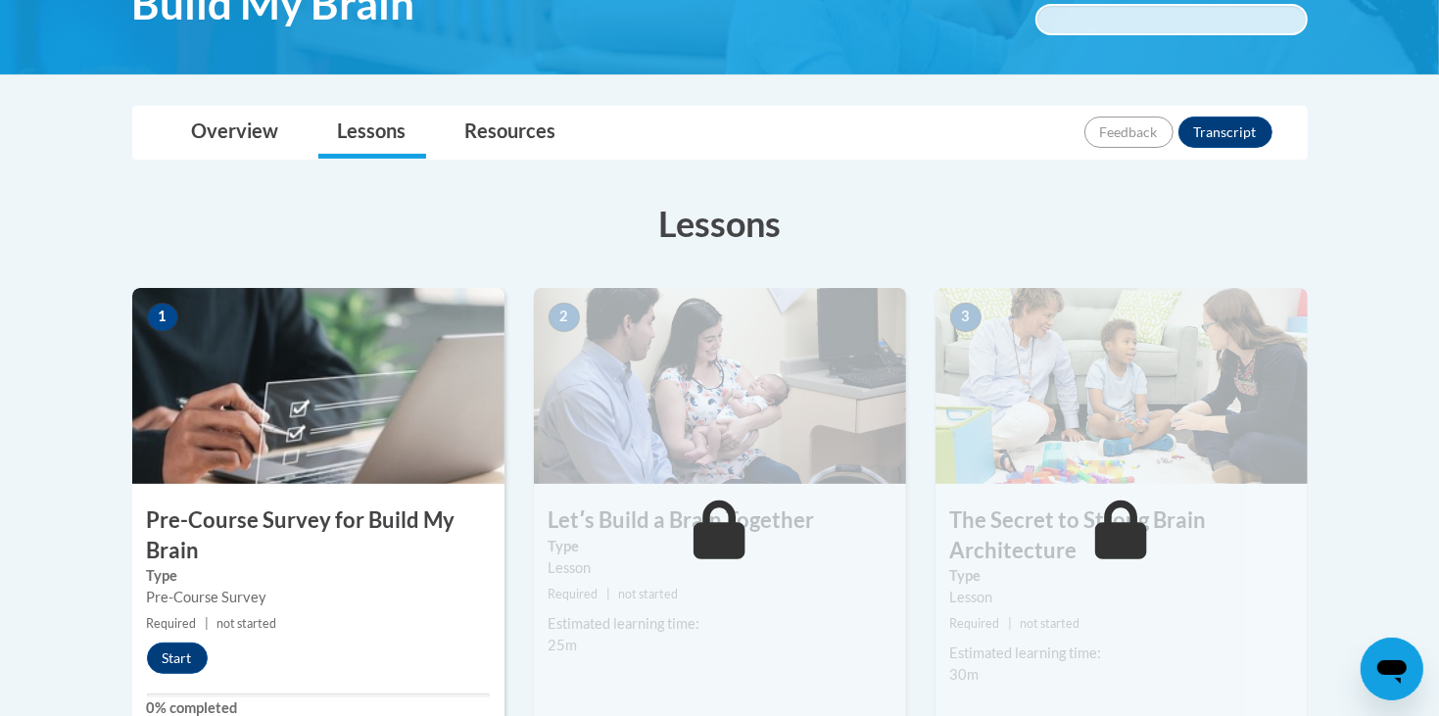
click at [382, 382] on img at bounding box center [318, 386] width 372 height 196
click at [180, 650] on button "Start" at bounding box center [177, 657] width 61 height 31
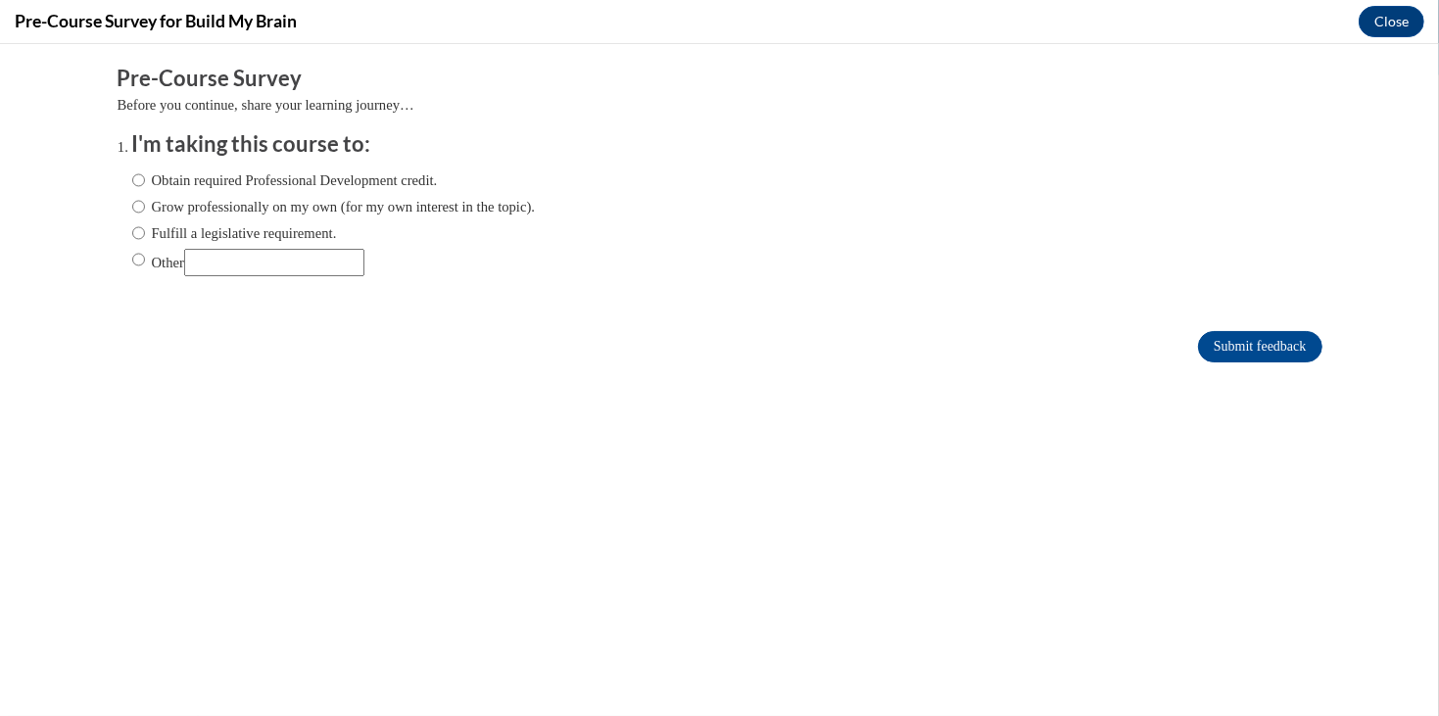
scroll to position [0, 0]
click at [132, 207] on input "Grow professionally on my own (for my own interest in the topic)." at bounding box center [138, 207] width 13 height 22
radio input "true"
click at [1211, 347] on input "Submit feedback" at bounding box center [1259, 346] width 123 height 31
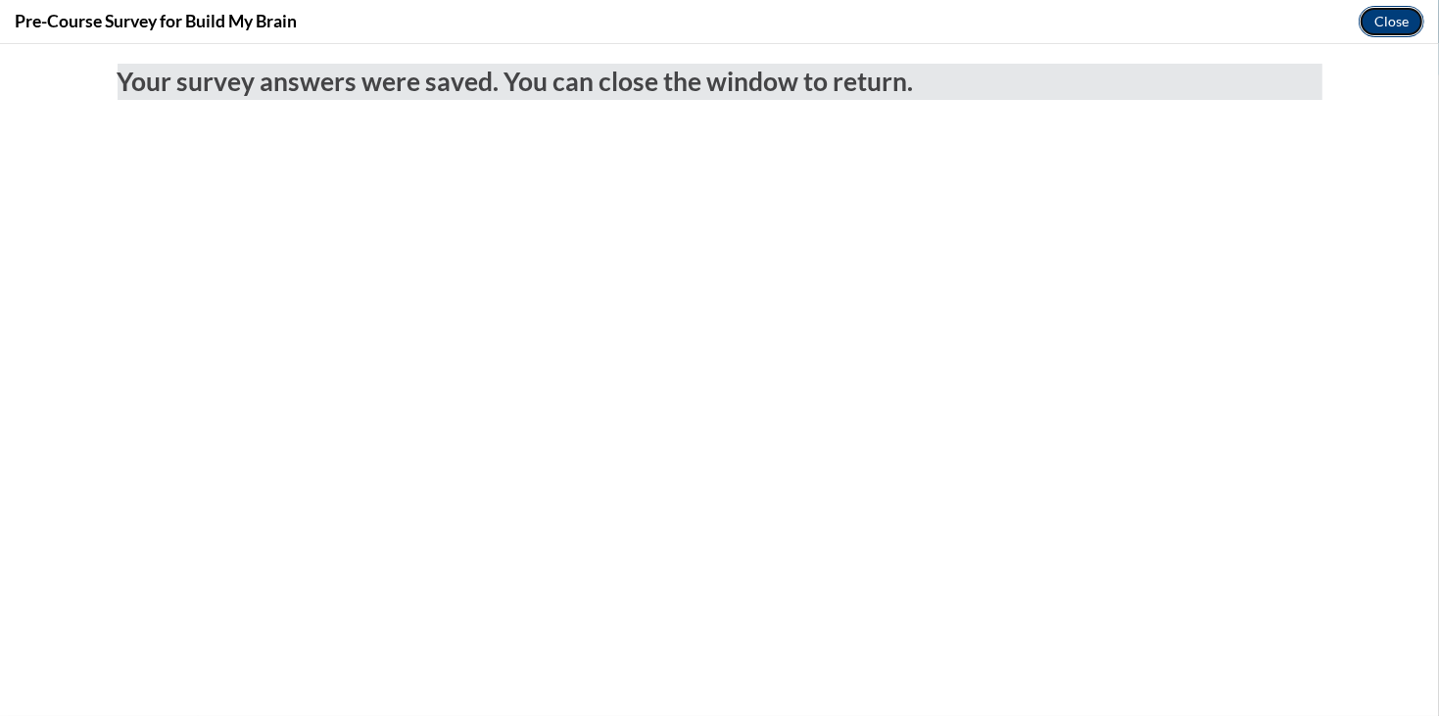
click at [1396, 23] on button "Close" at bounding box center [1391, 21] width 66 height 31
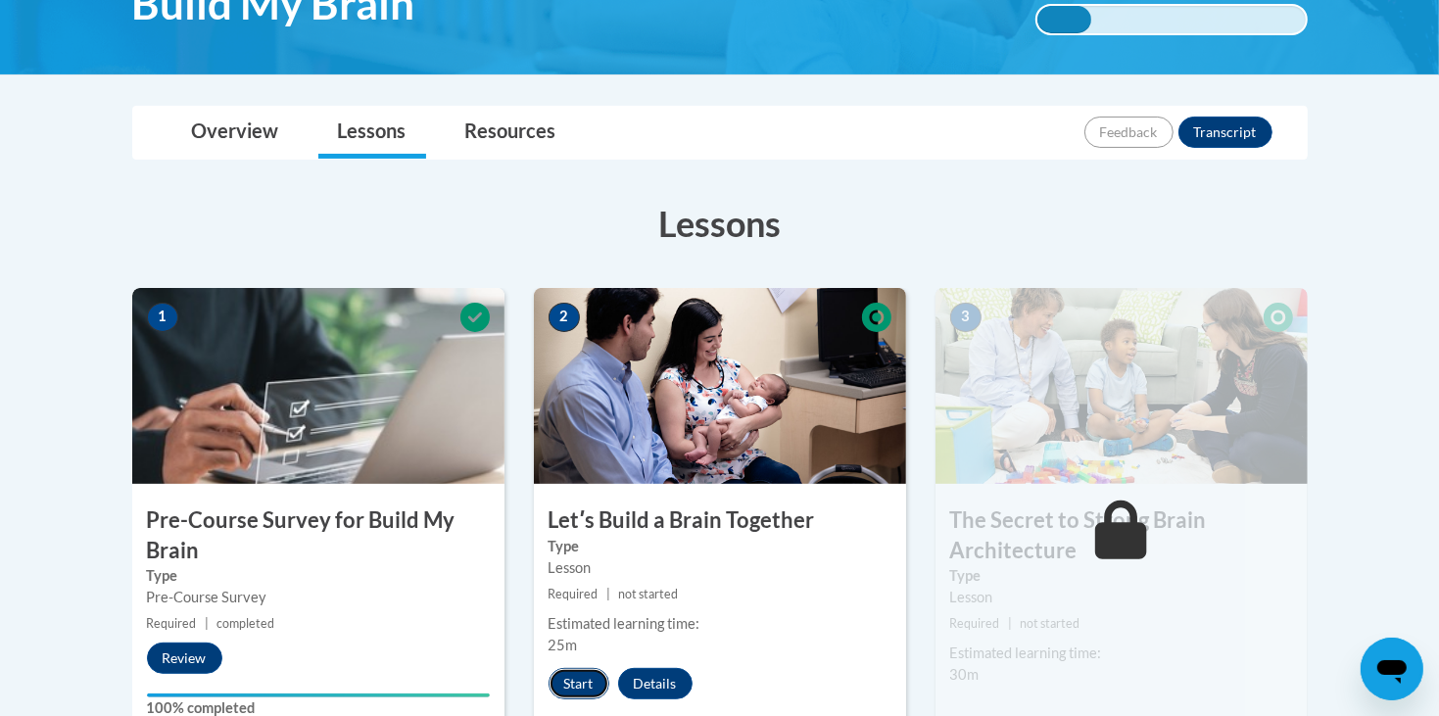
click at [576, 680] on button "Start" at bounding box center [578, 683] width 61 height 31
